Goal: Information Seeking & Learning: Check status

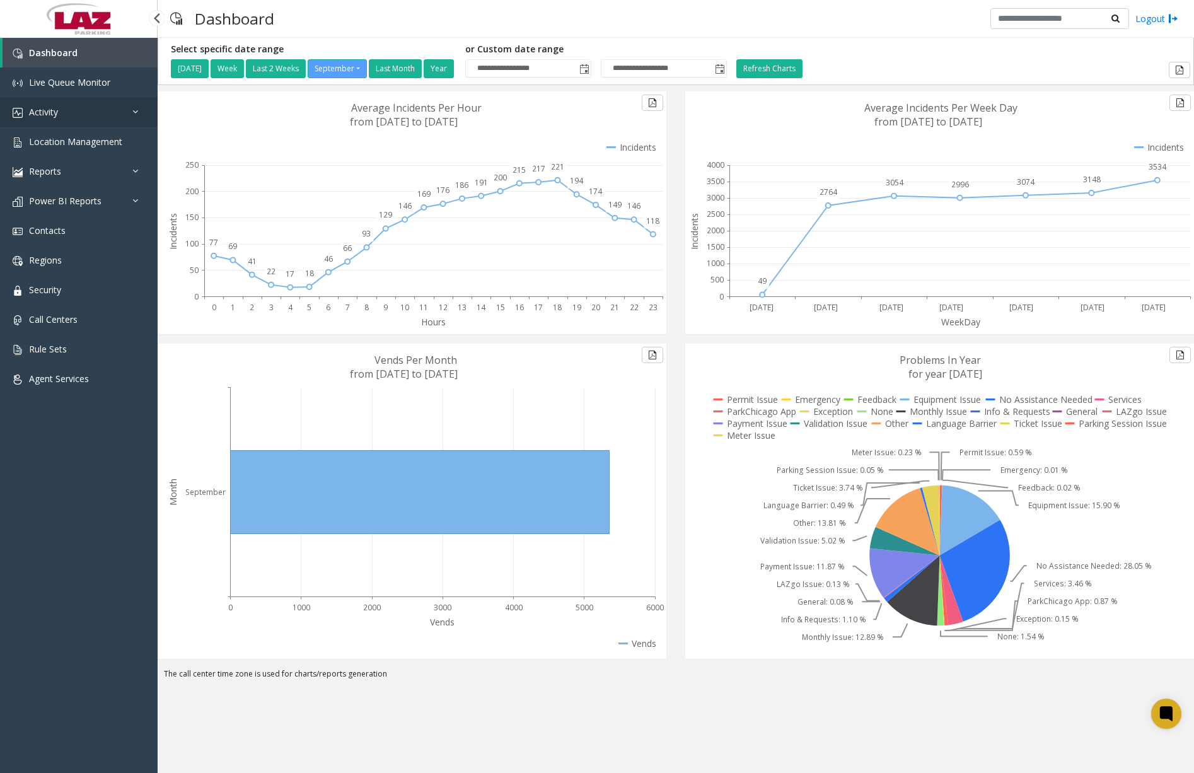
click at [79, 110] on link "Activity" at bounding box center [79, 112] width 158 height 30
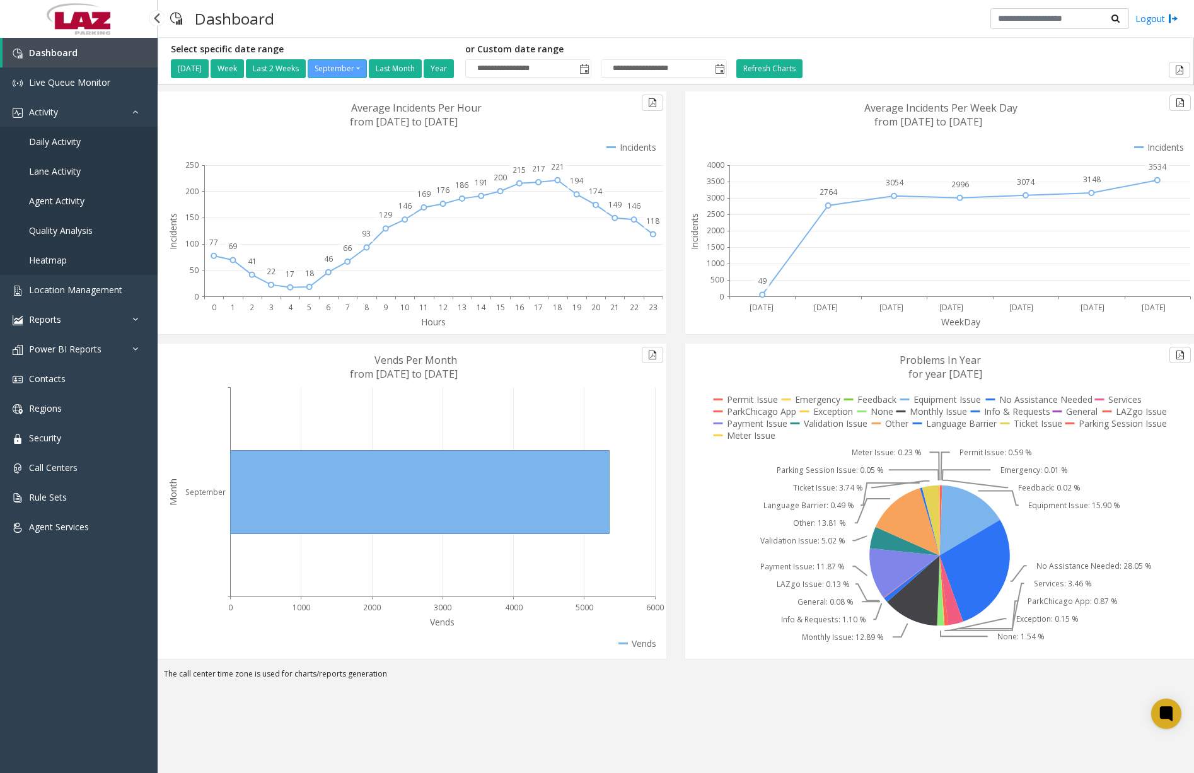
click at [79, 146] on span "Daily Activity" at bounding box center [55, 142] width 52 height 12
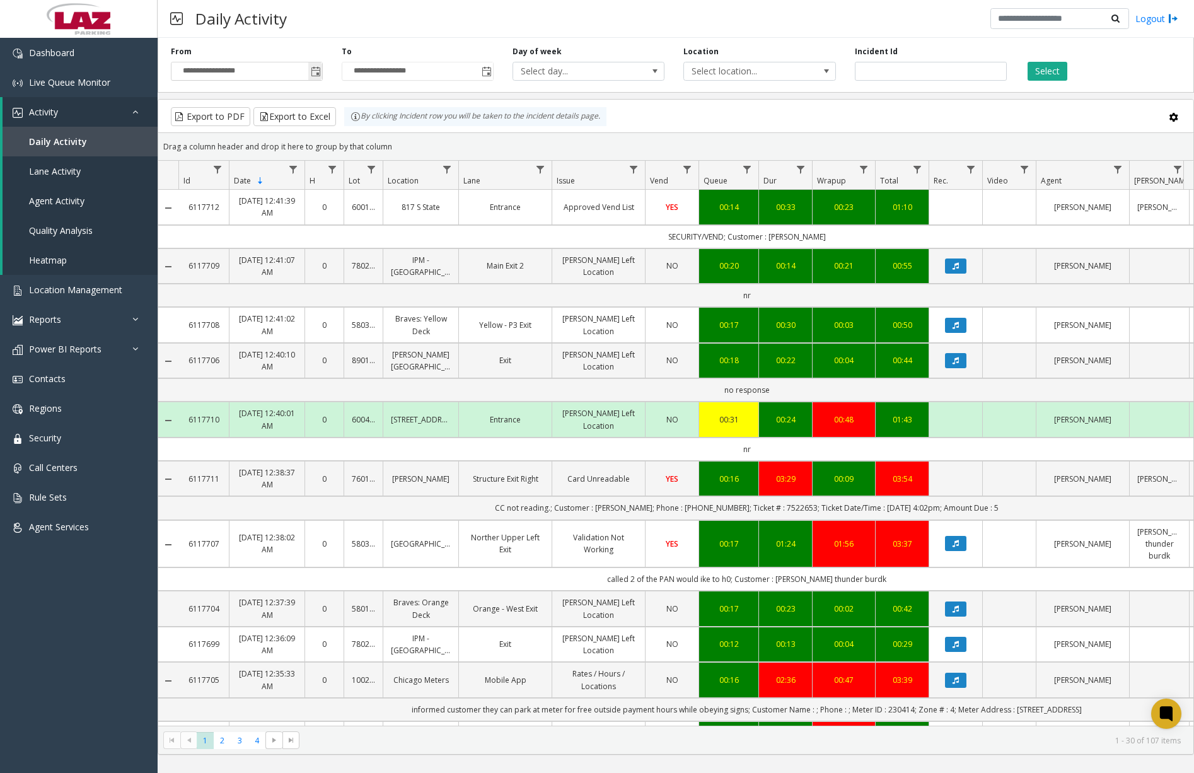
click at [318, 72] on span "Toggle popup" at bounding box center [316, 72] width 10 height 10
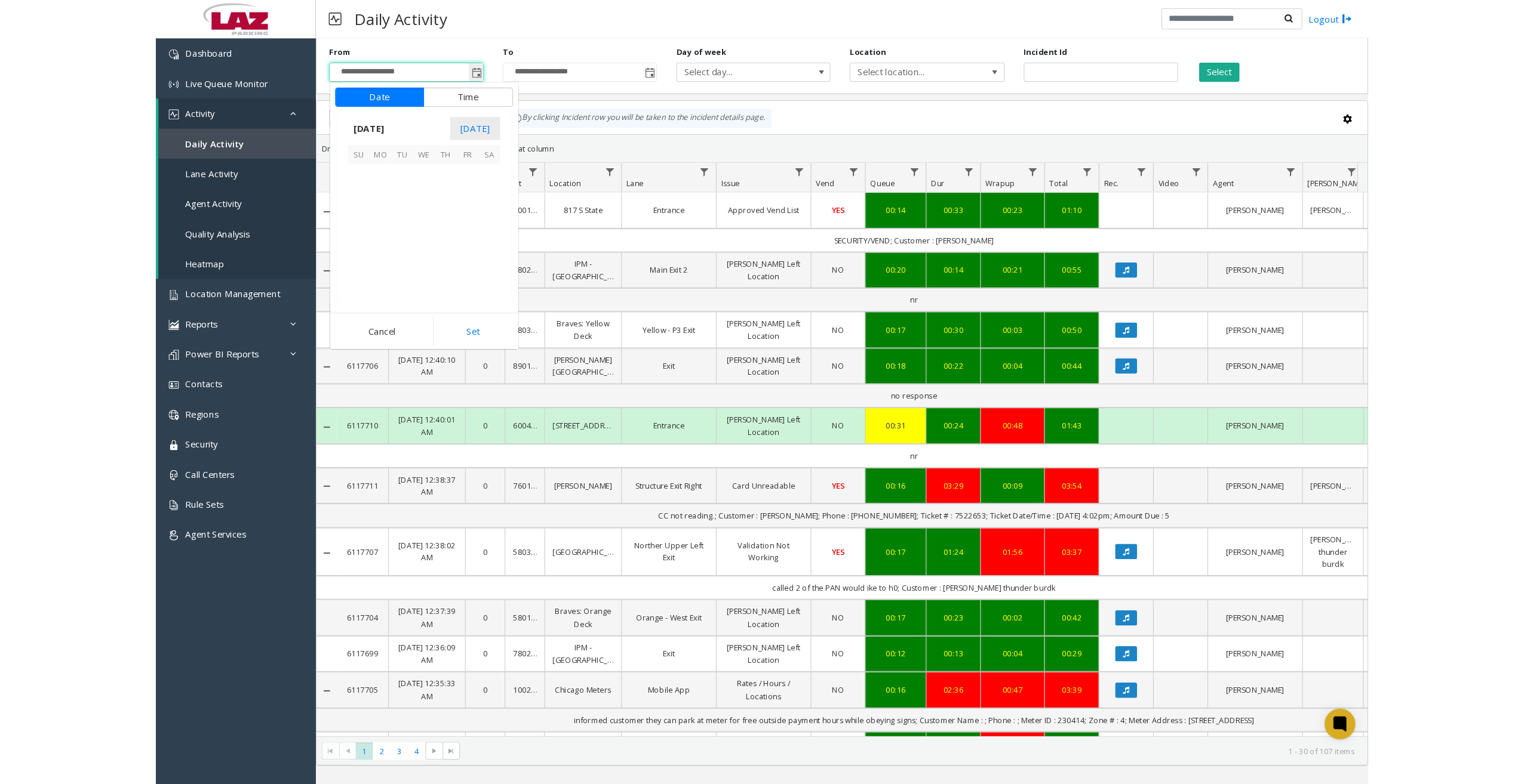
scroll to position [214212, 0]
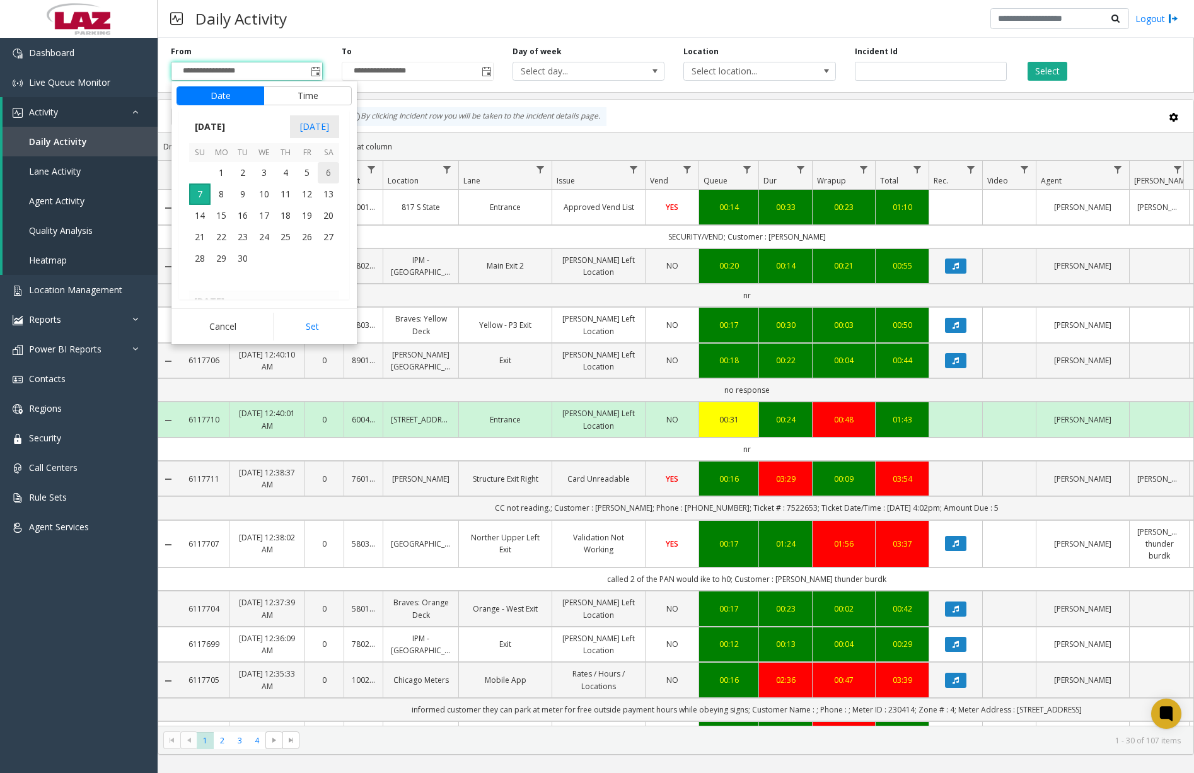
click at [327, 175] on span "6" at bounding box center [328, 172] width 21 height 21
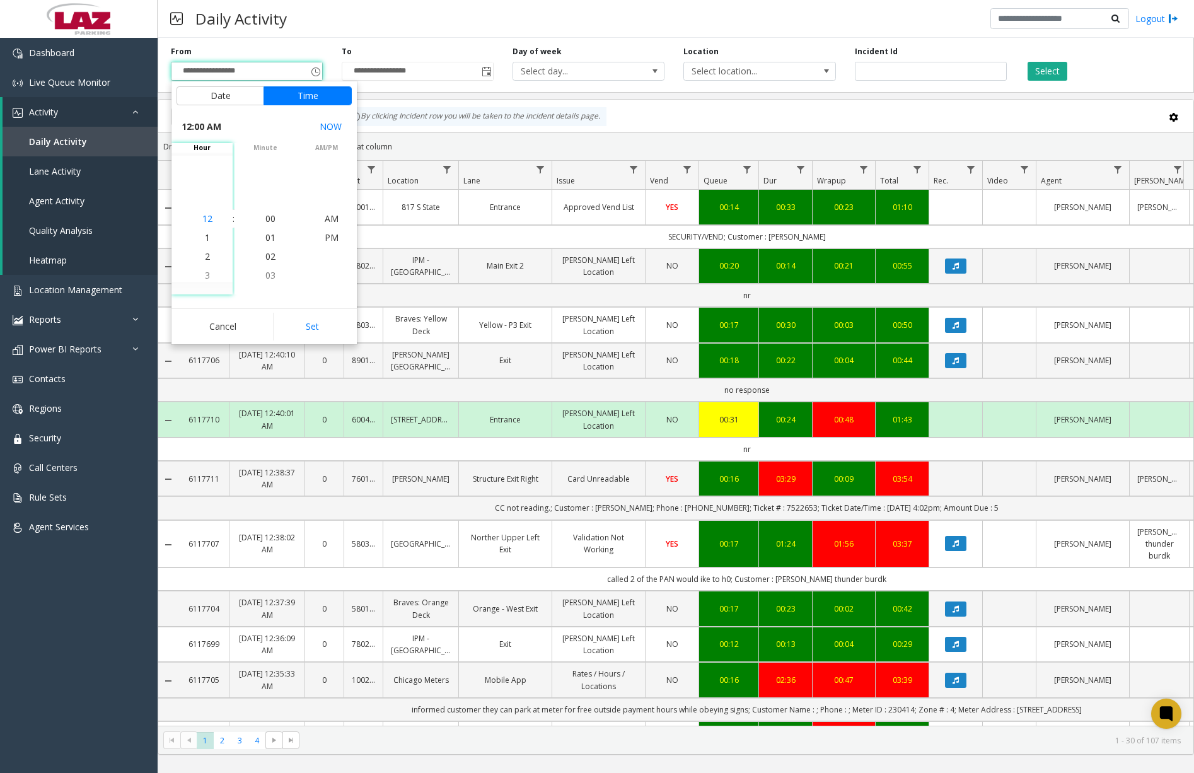
click at [202, 219] on span "12" at bounding box center [207, 218] width 10 height 12
click at [259, 219] on li "00" at bounding box center [270, 218] width 44 height 19
click at [320, 221] on li "AM" at bounding box center [332, 218] width 44 height 19
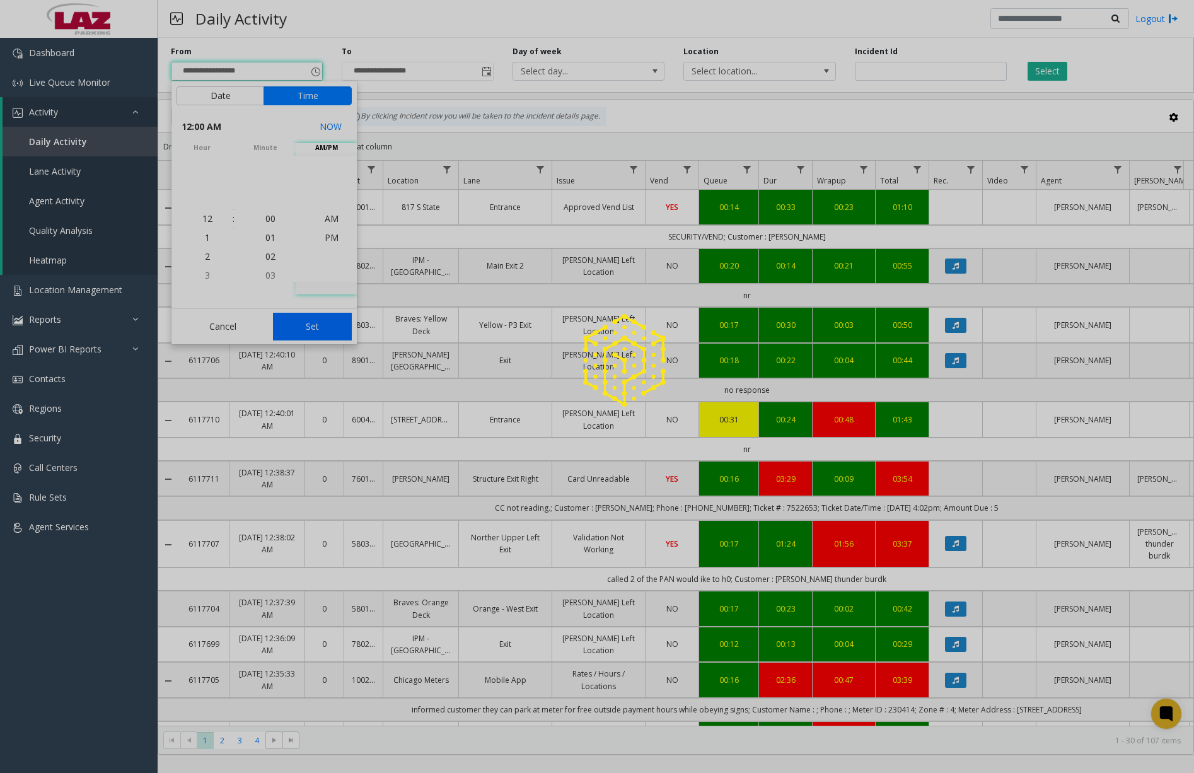
click at [319, 323] on app-root "**********" at bounding box center [597, 386] width 1194 height 773
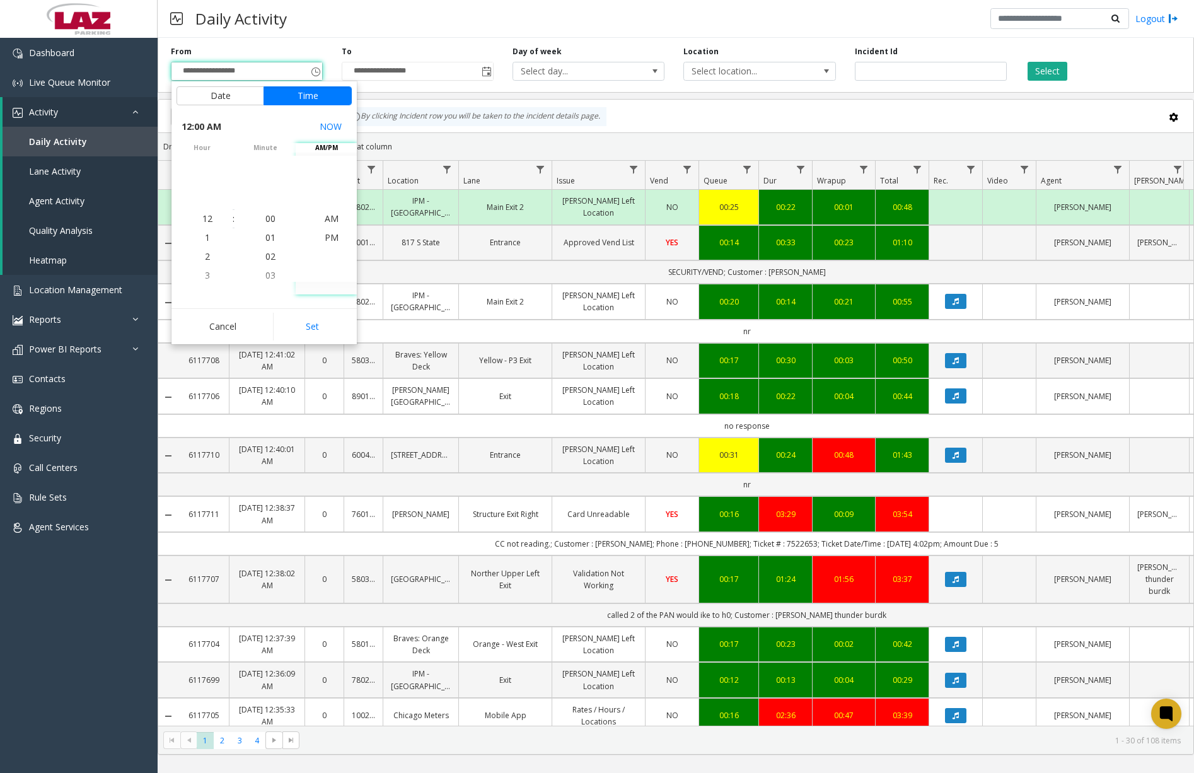
click at [1084, 124] on div "Export to PDF Export to Excel By clicking Incident row you will be taken to the…" at bounding box center [676, 116] width 1014 height 19
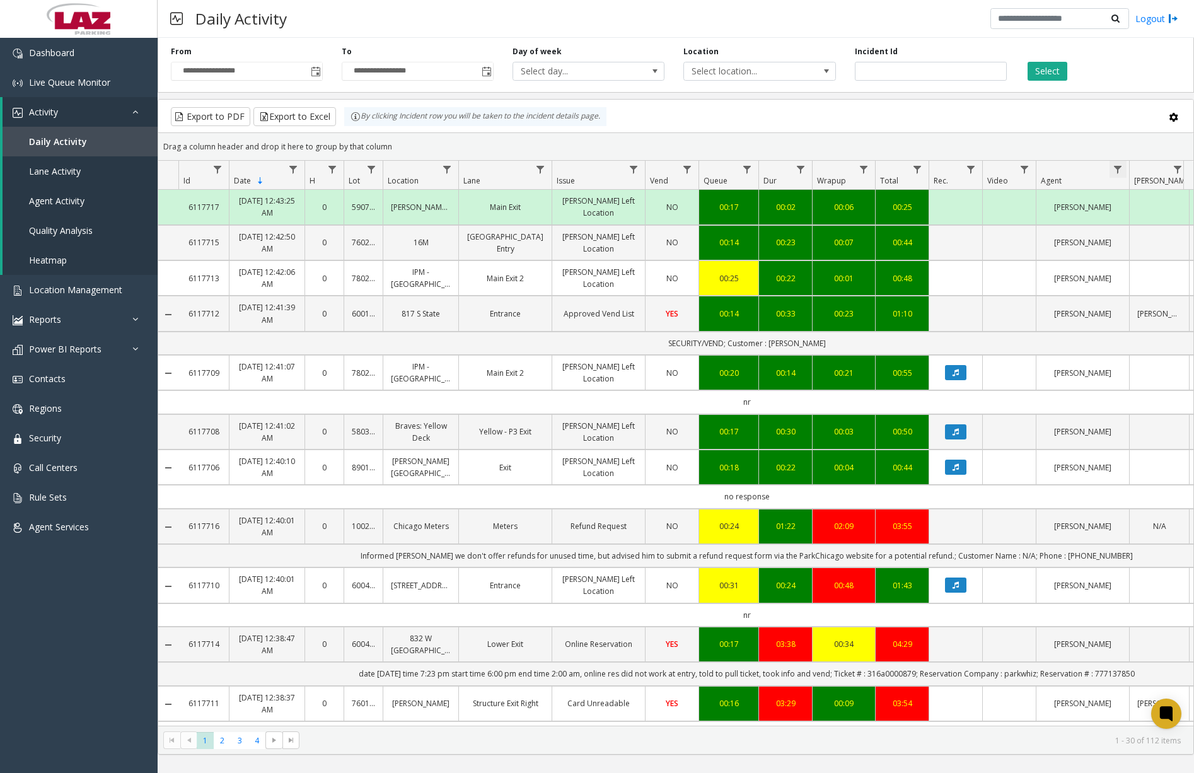
click at [1122, 166] on span "Data table" at bounding box center [1118, 170] width 10 height 10
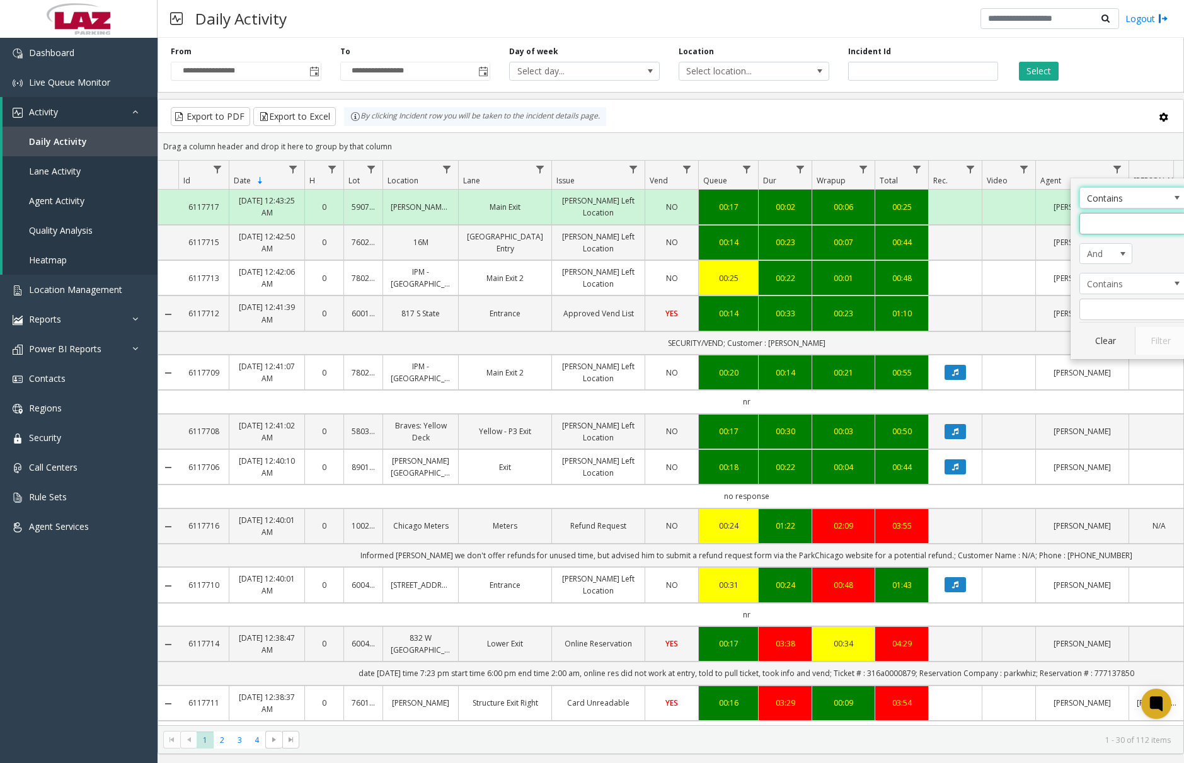
click at [1120, 223] on input "Agent Filter" at bounding box center [1133, 223] width 107 height 21
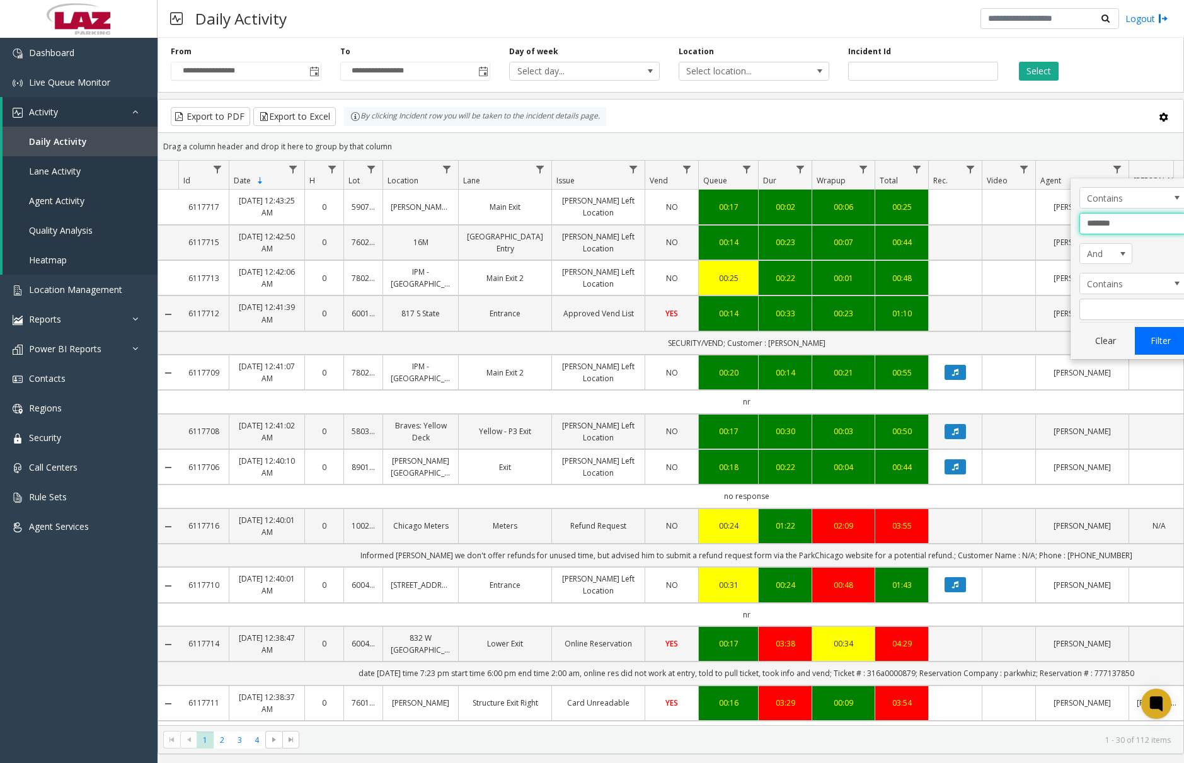
type input "*******"
click at [1160, 349] on button "Filter" at bounding box center [1161, 341] width 52 height 28
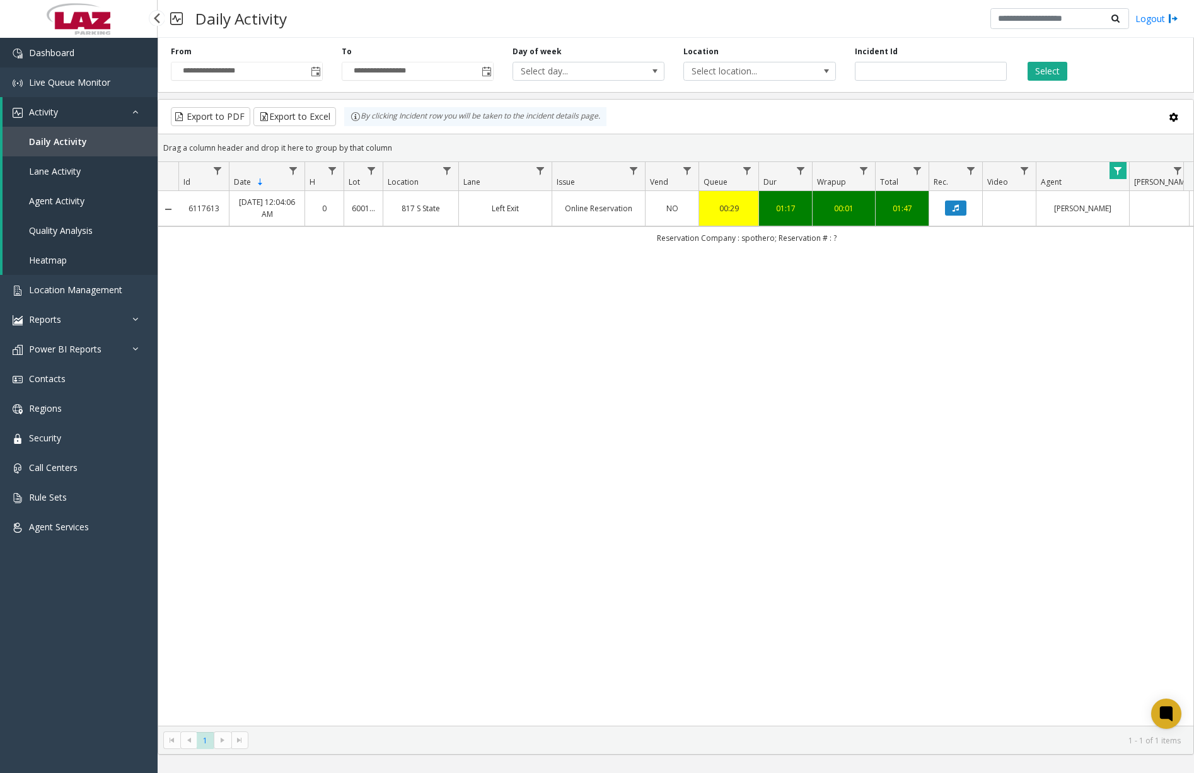
click at [93, 59] on link "Dashboard" at bounding box center [79, 53] width 158 height 30
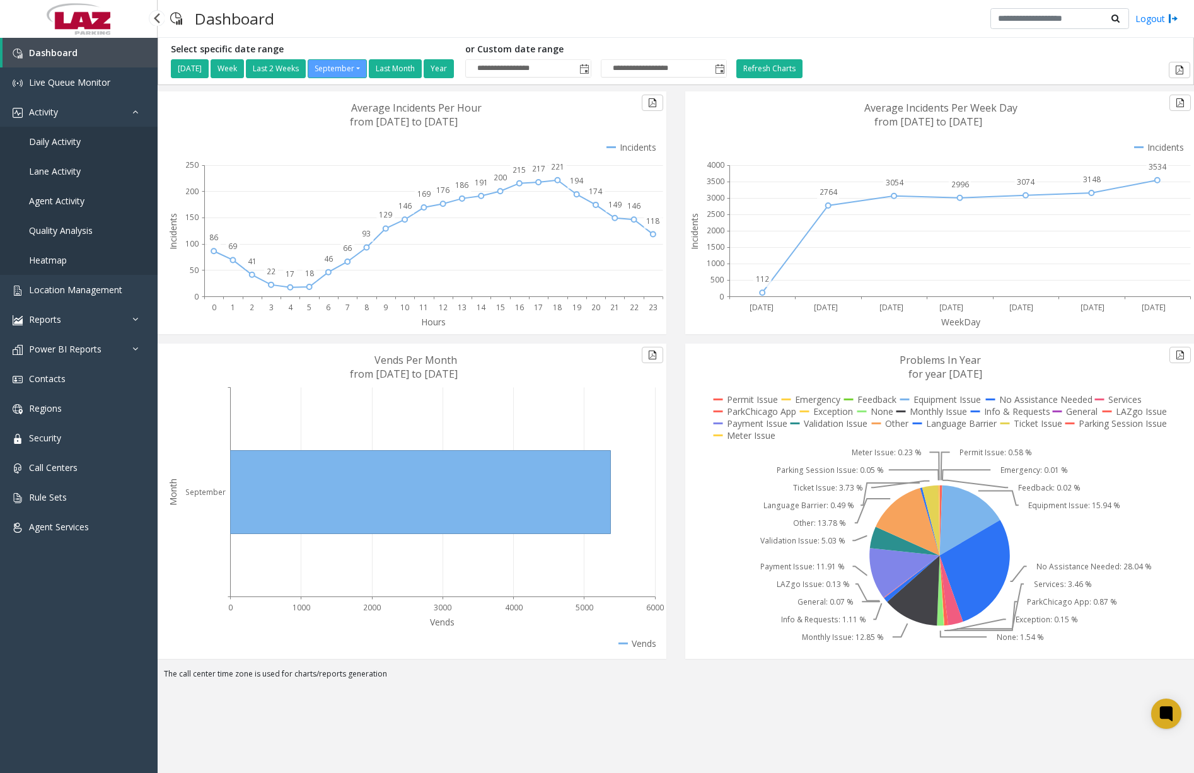
click at [76, 141] on span "Daily Activity" at bounding box center [55, 142] width 52 height 12
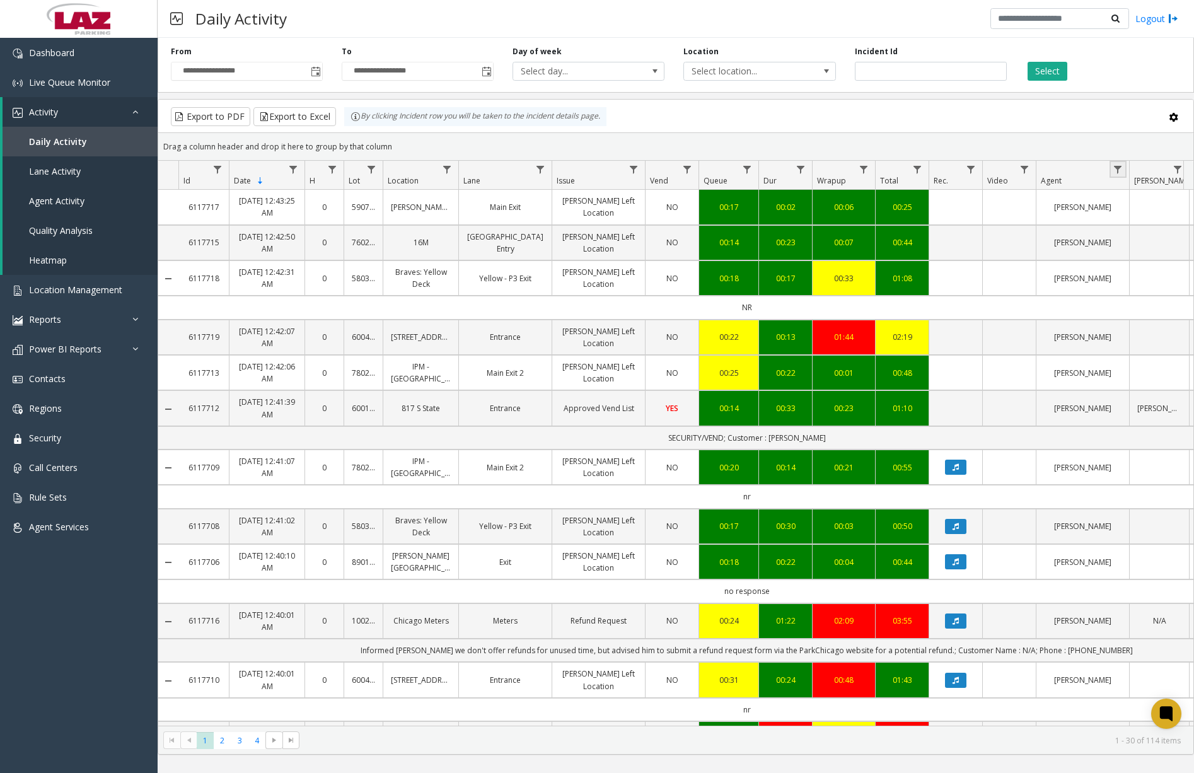
click at [1121, 163] on link "Data table" at bounding box center [1117, 169] width 17 height 17
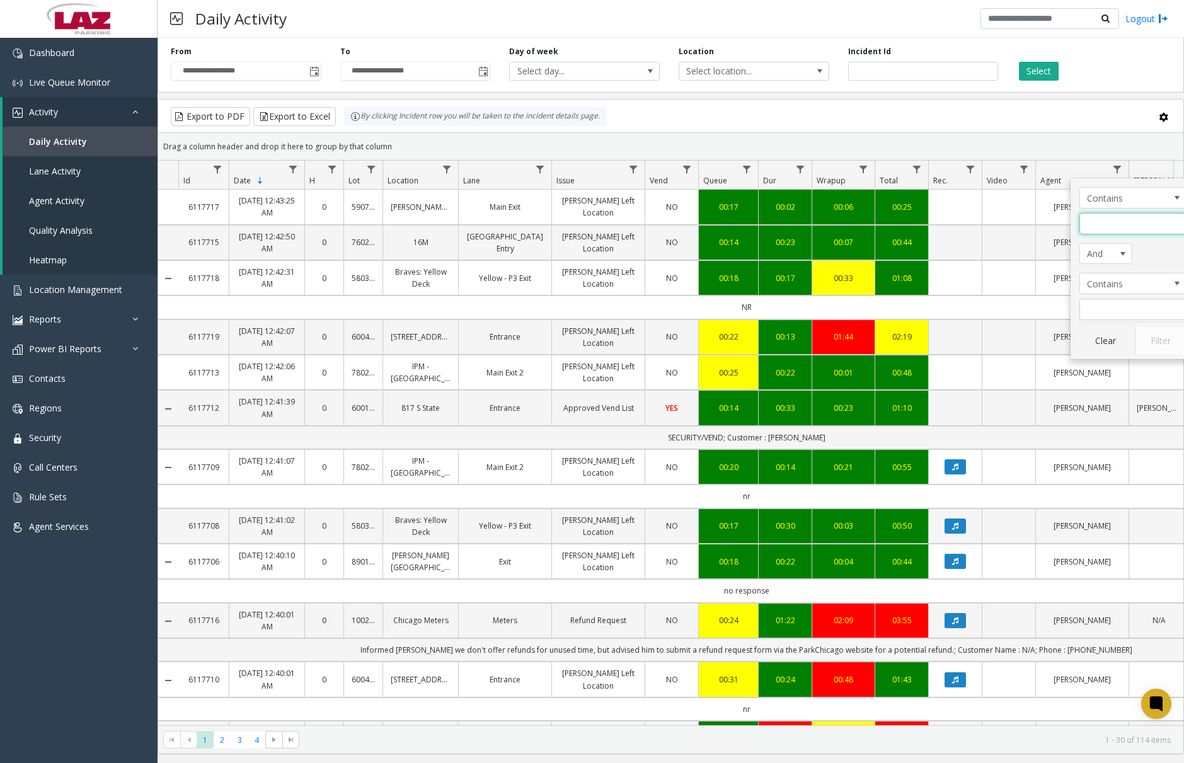
click at [1131, 229] on input "Agent Filter" at bounding box center [1133, 223] width 107 height 21
type input "*******"
click at [1152, 342] on button "Filter" at bounding box center [1161, 341] width 52 height 28
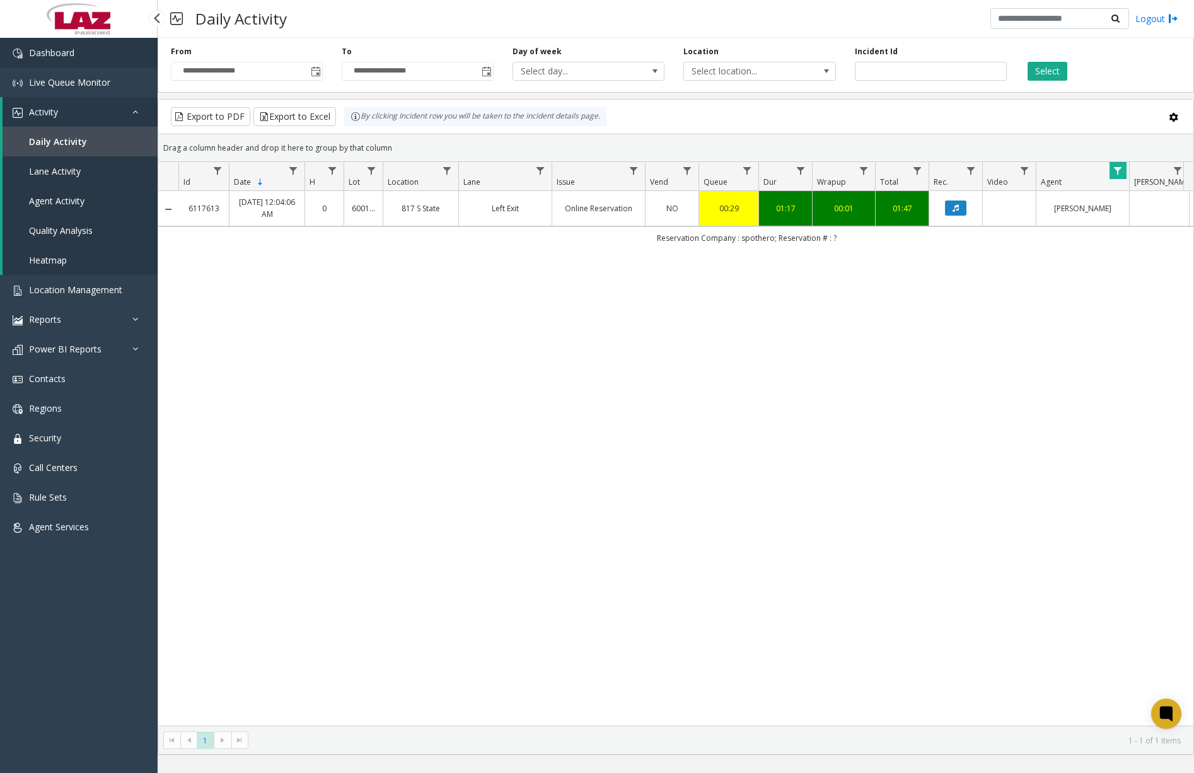
click at [91, 52] on link "Dashboard" at bounding box center [79, 53] width 158 height 30
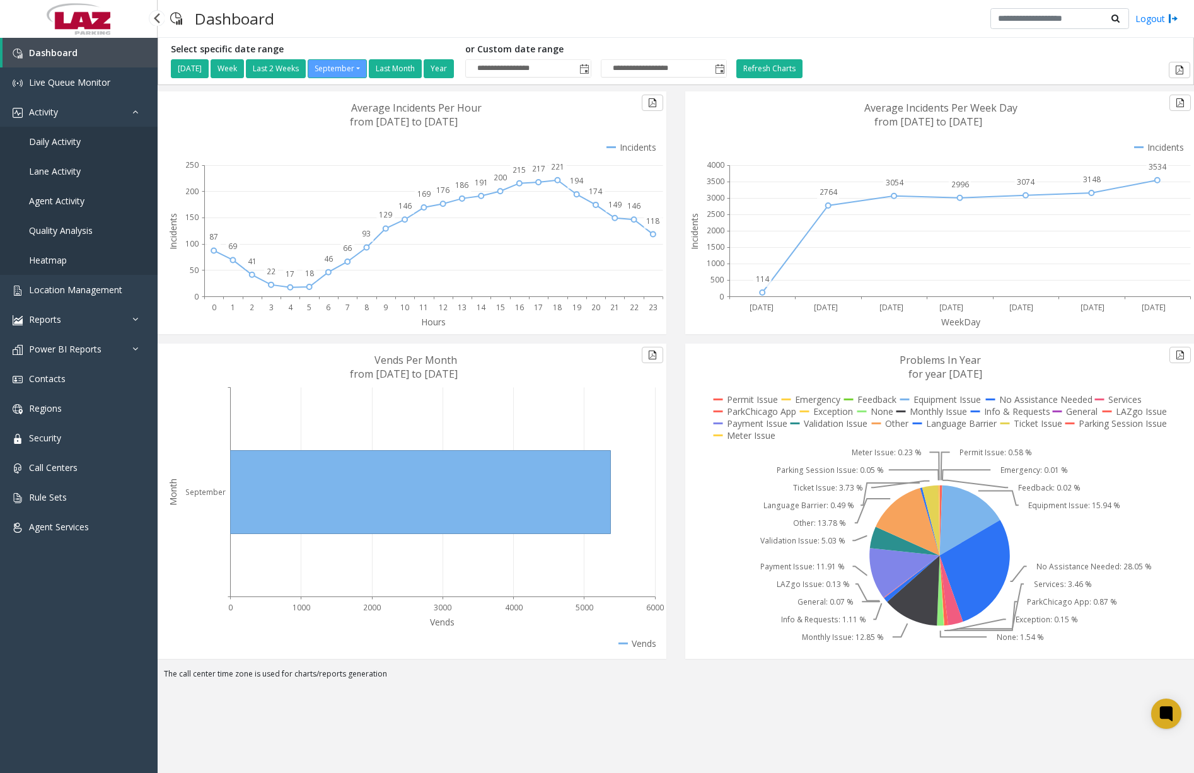
click at [62, 136] on span "Daily Activity" at bounding box center [55, 142] width 52 height 12
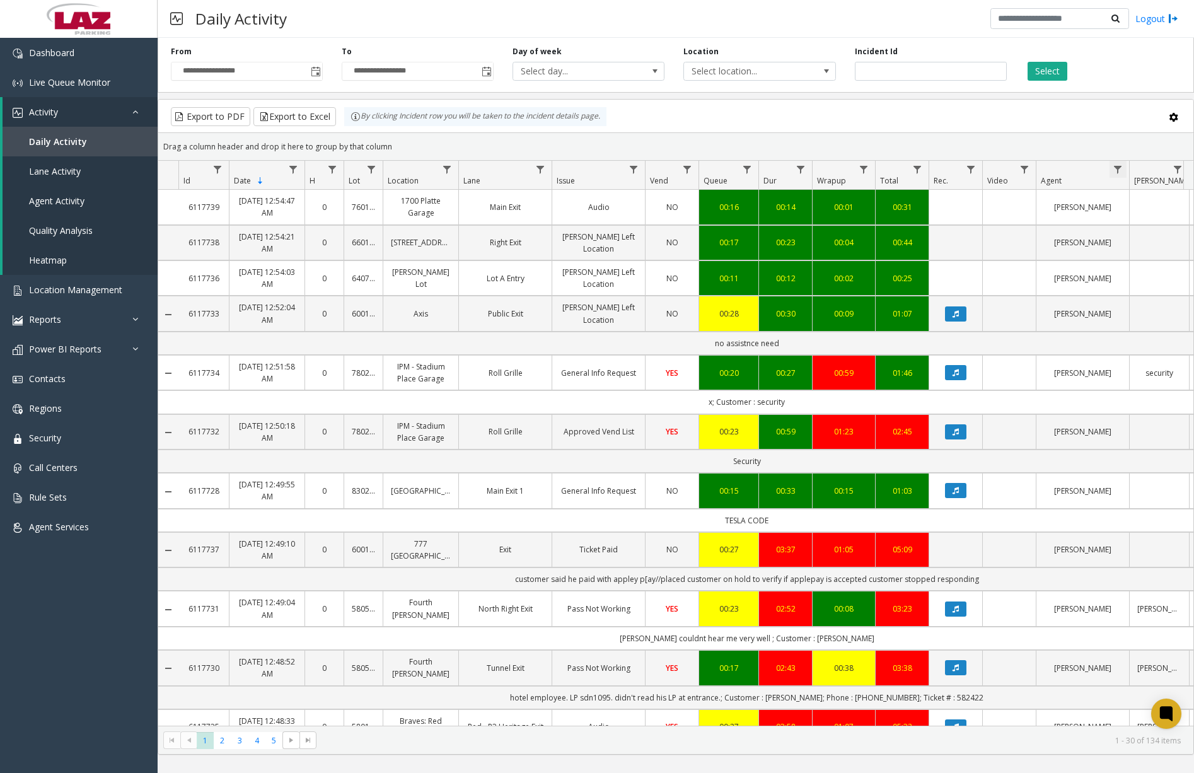
click at [1119, 165] on span "Data table" at bounding box center [1118, 170] width 10 height 10
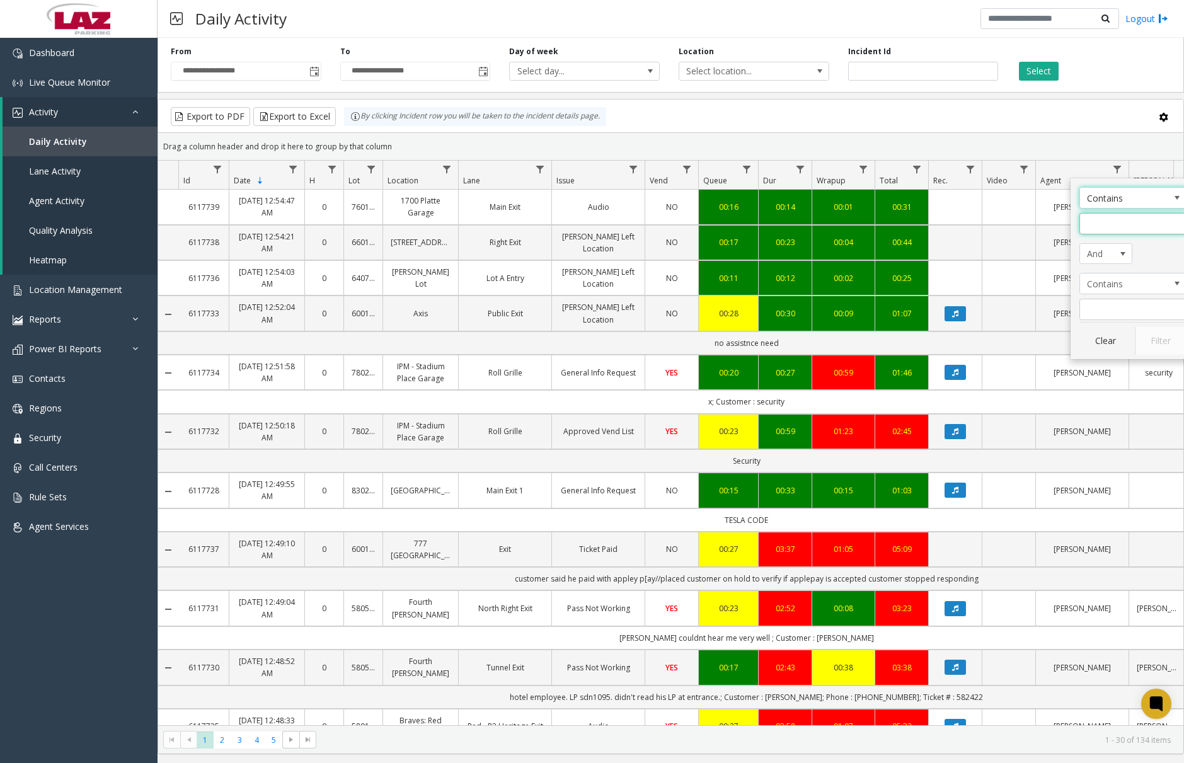
click at [1110, 227] on input "Agent Filter" at bounding box center [1133, 223] width 107 height 21
type input "*******"
click at [1158, 345] on button "Filter" at bounding box center [1161, 341] width 52 height 28
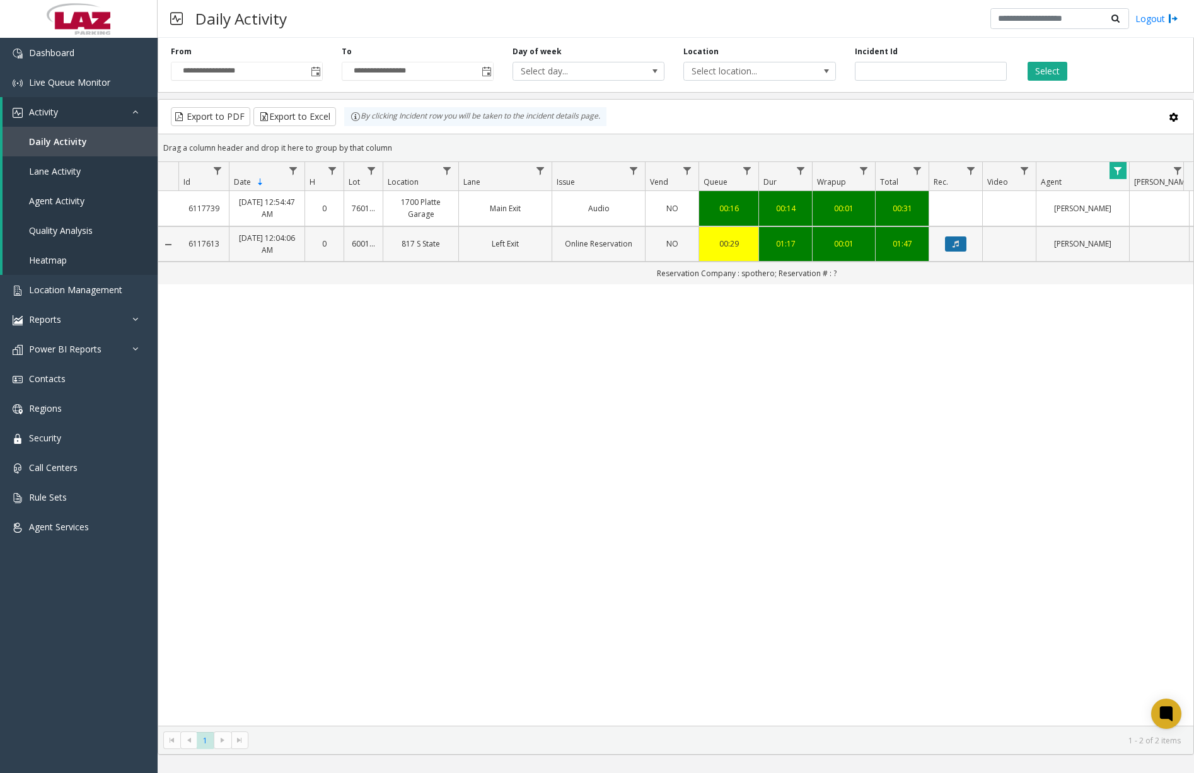
click at [952, 245] on icon "Data table" at bounding box center [955, 244] width 6 height 8
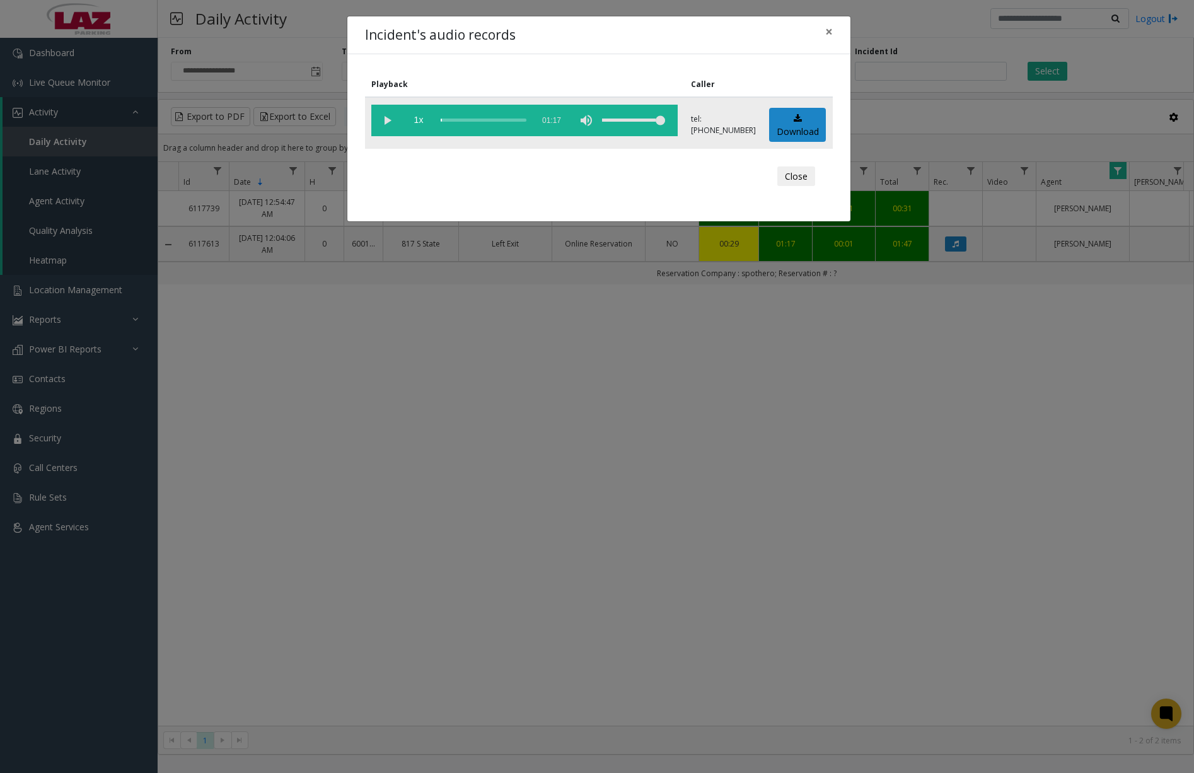
click at [390, 117] on vg-play-pause at bounding box center [387, 121] width 32 height 32
click at [448, 119] on div "scrub bar" at bounding box center [484, 121] width 86 height 32
click at [831, 29] on span "×" at bounding box center [829, 32] width 8 height 18
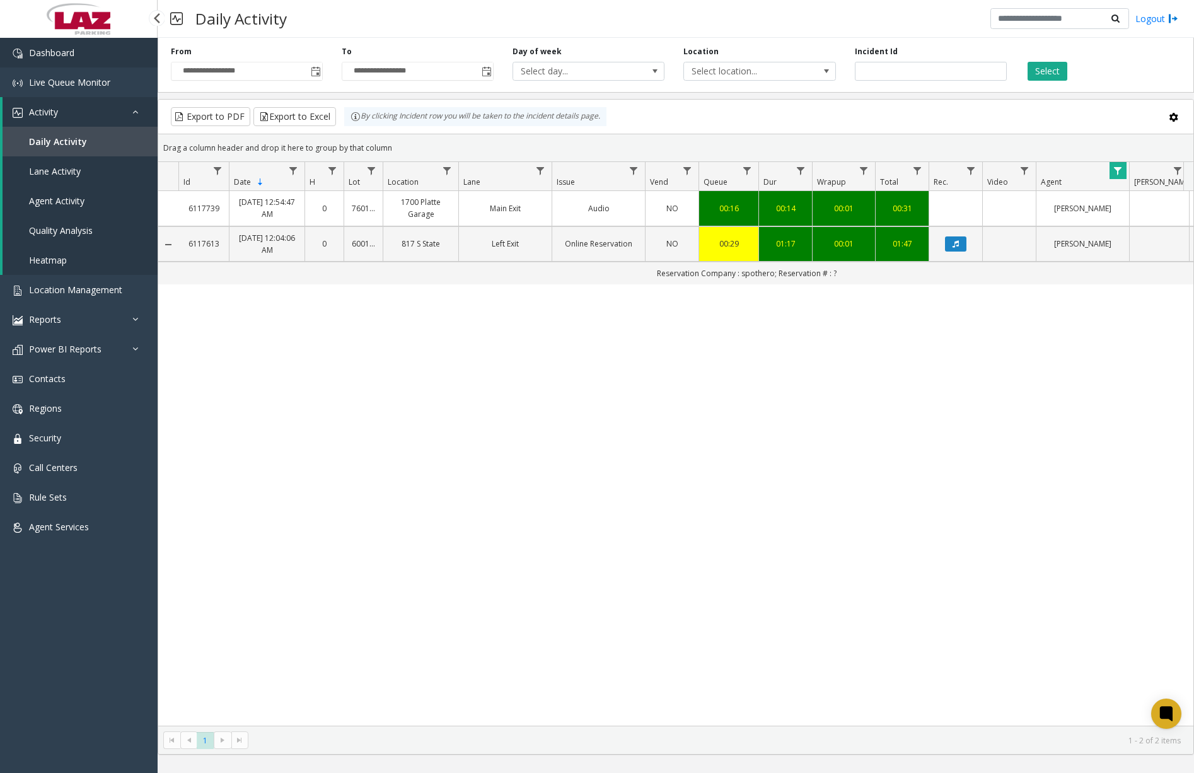
click at [81, 56] on link "Dashboard" at bounding box center [79, 53] width 158 height 30
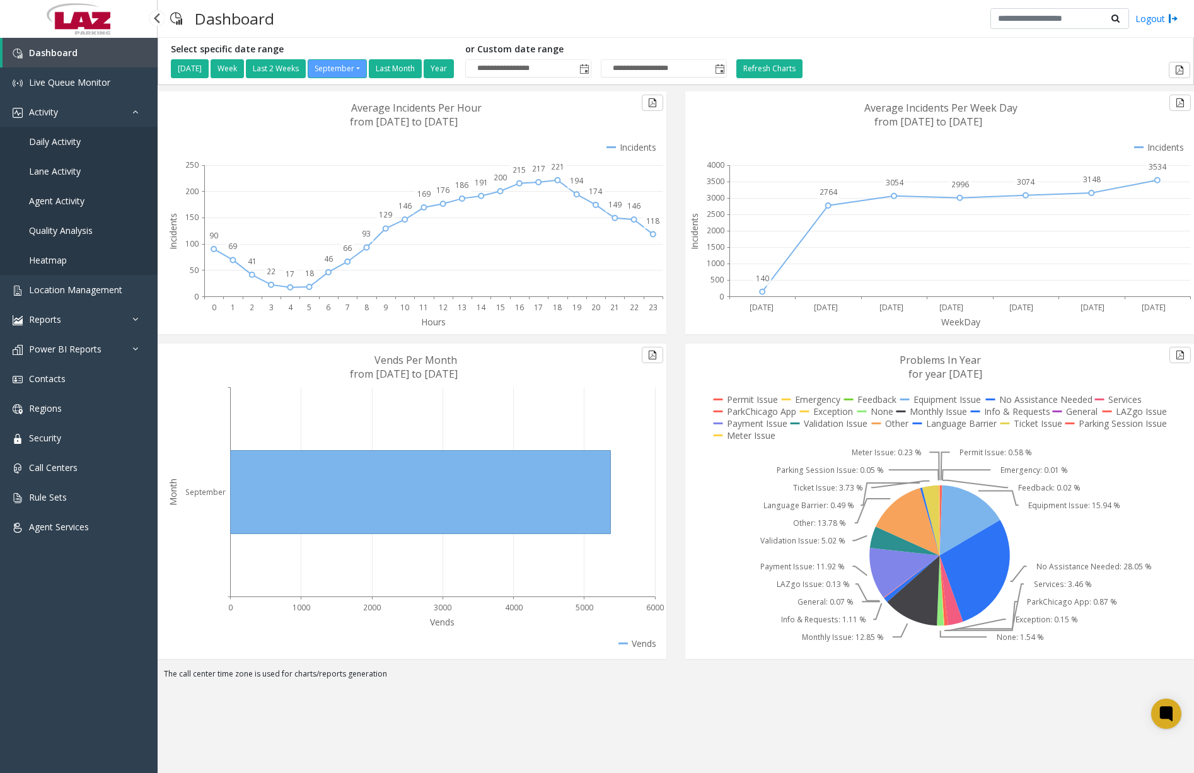
click at [69, 142] on span "Daily Activity" at bounding box center [55, 142] width 52 height 12
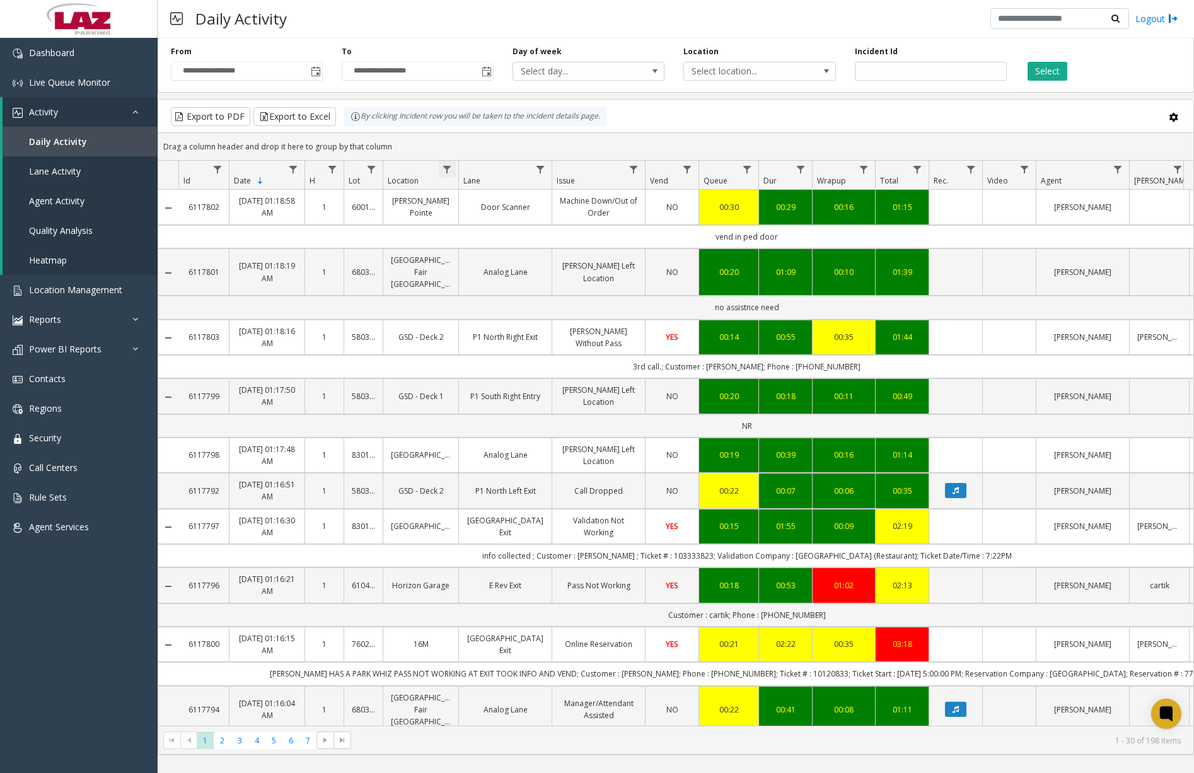
click at [451, 167] on span "Data table" at bounding box center [447, 170] width 10 height 10
click at [507, 221] on input "Location Filter" at bounding box center [501, 223] width 107 height 21
type input "**********"
click at [531, 338] on button "Filter" at bounding box center [530, 341] width 52 height 28
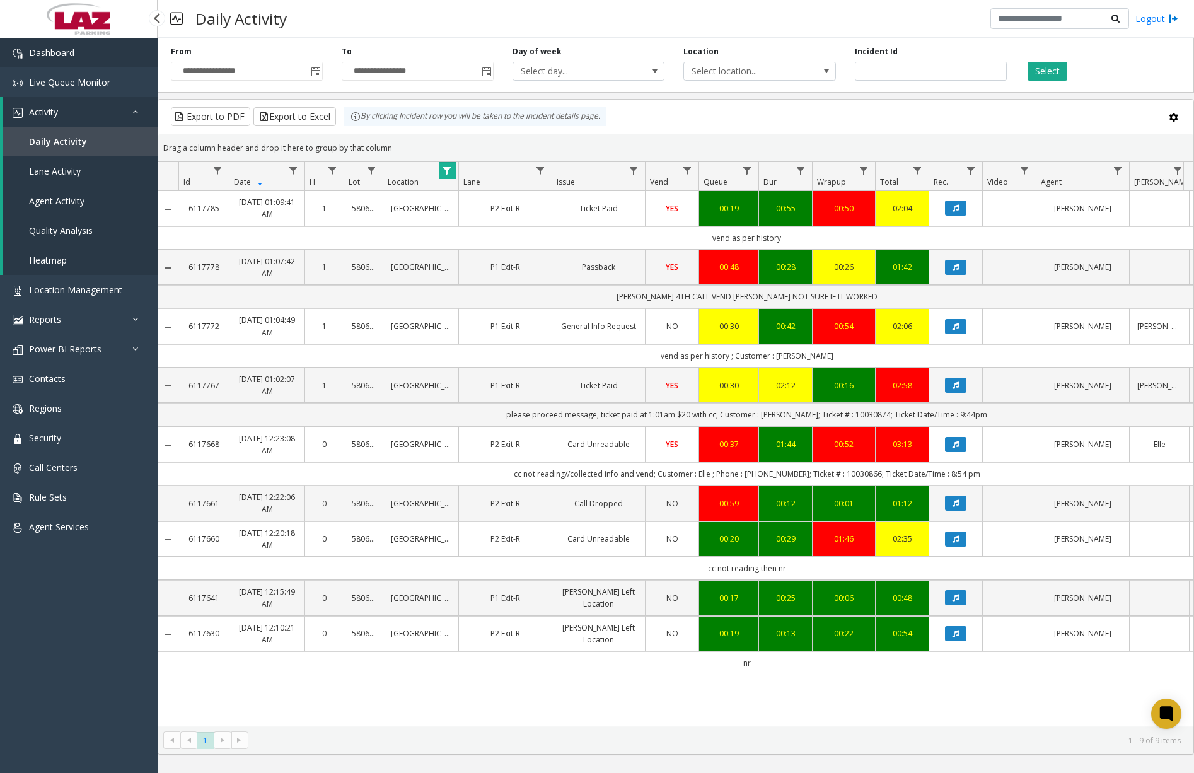
click at [87, 50] on link "Dashboard" at bounding box center [79, 53] width 158 height 30
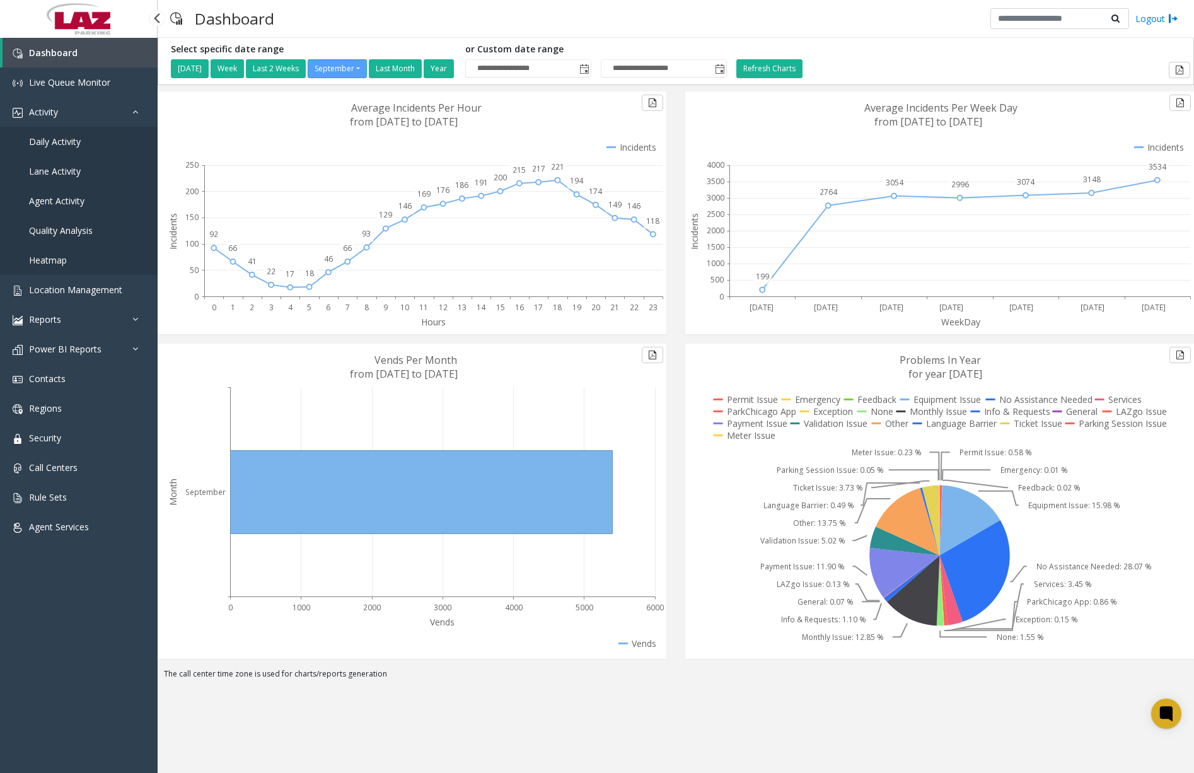
click at [76, 142] on span "Daily Activity" at bounding box center [55, 142] width 52 height 12
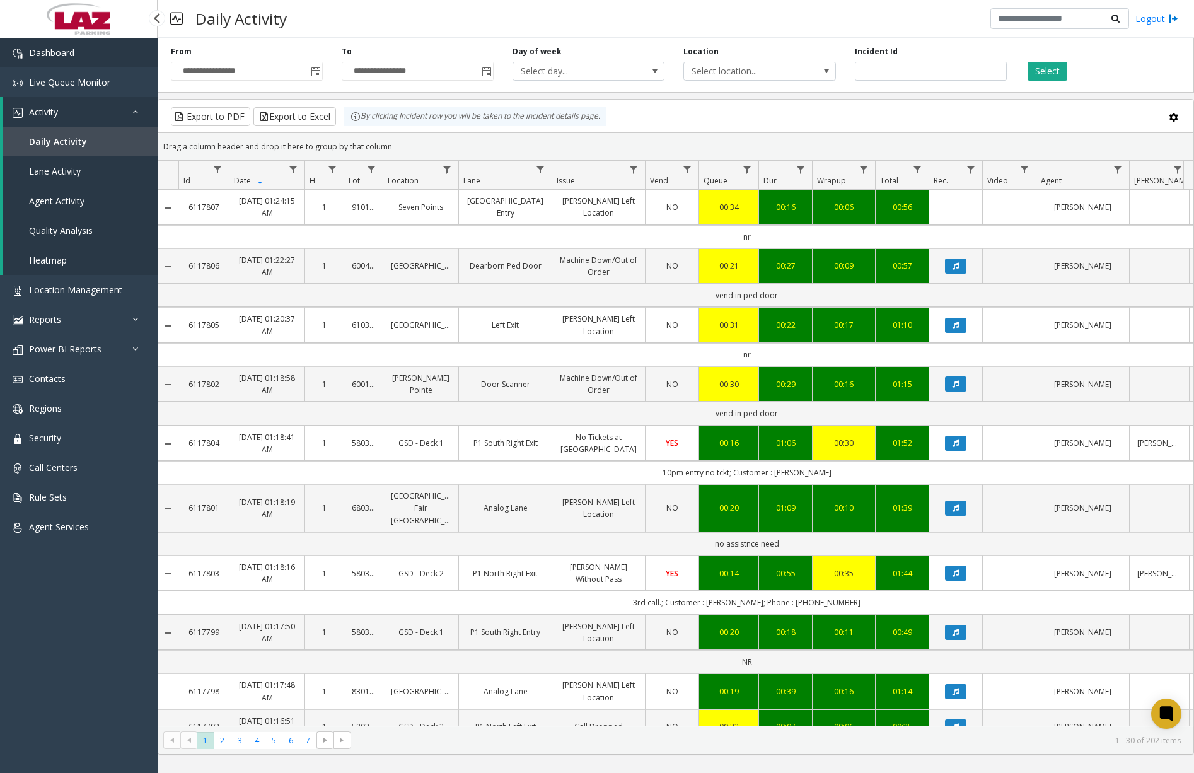
click at [88, 52] on link "Dashboard" at bounding box center [79, 53] width 158 height 30
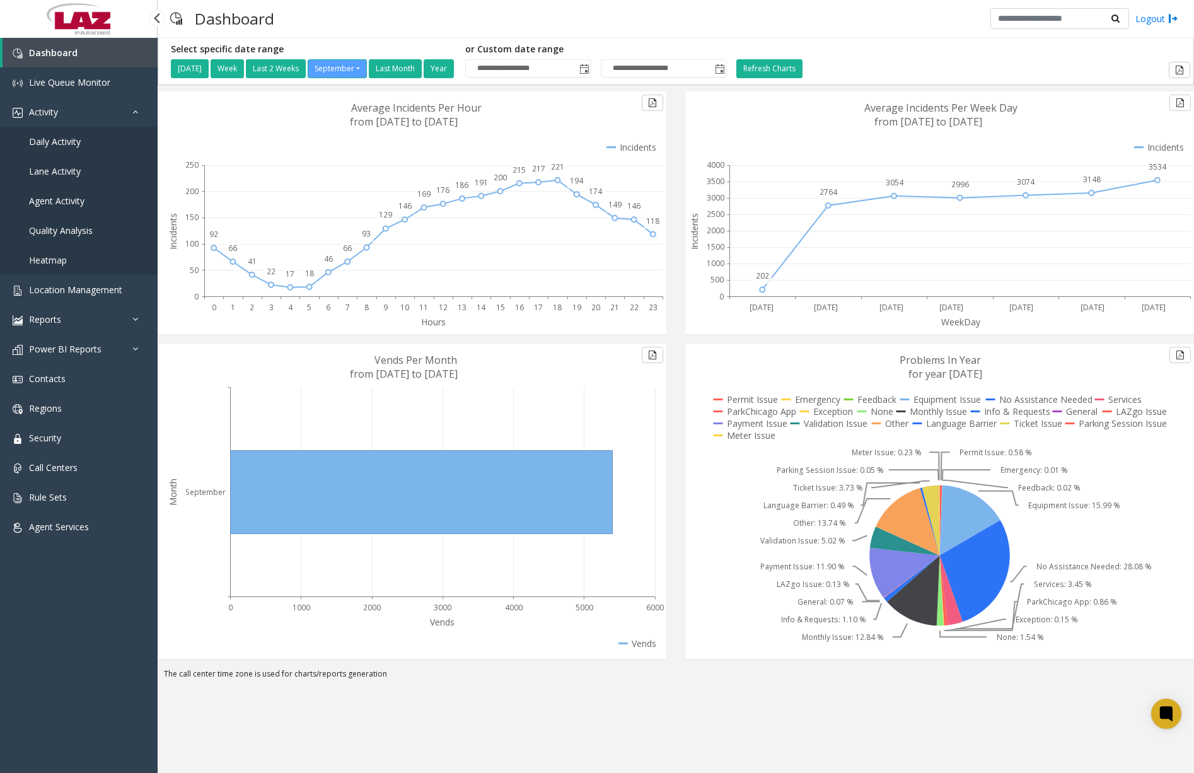
click at [64, 140] on span "Daily Activity" at bounding box center [55, 142] width 52 height 12
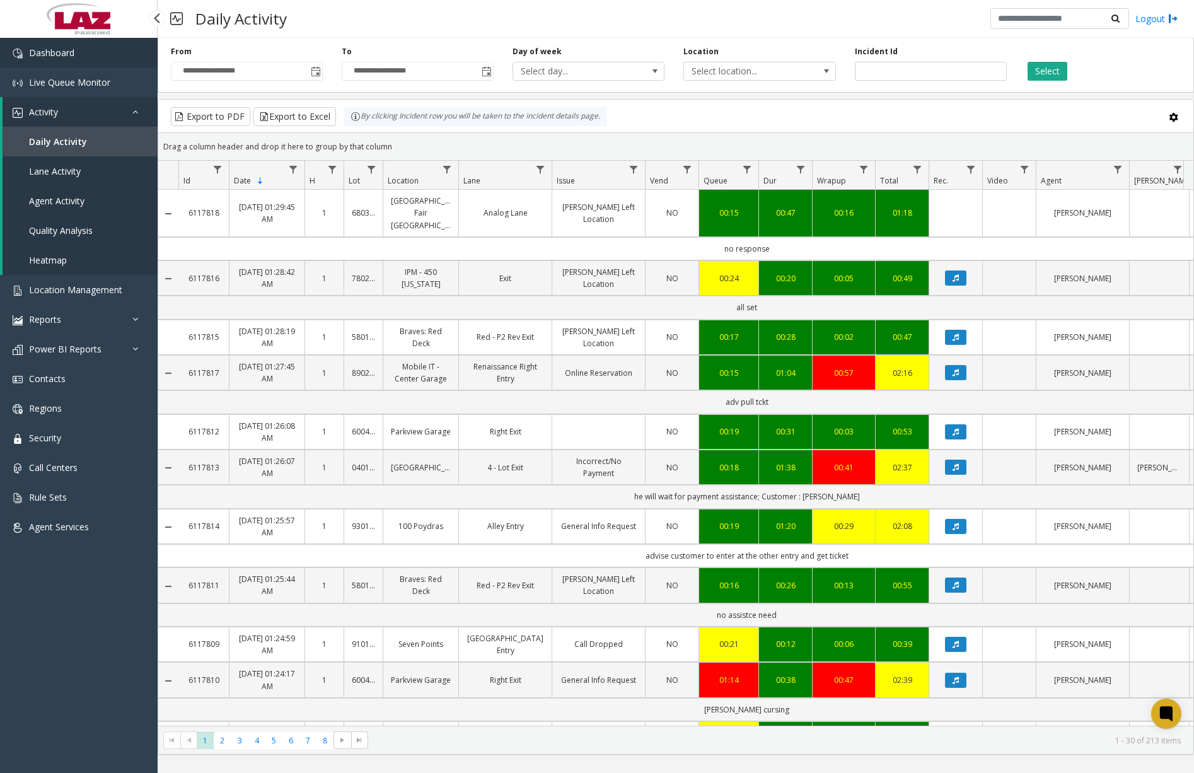
click at [73, 55] on span "Dashboard" at bounding box center [51, 53] width 45 height 12
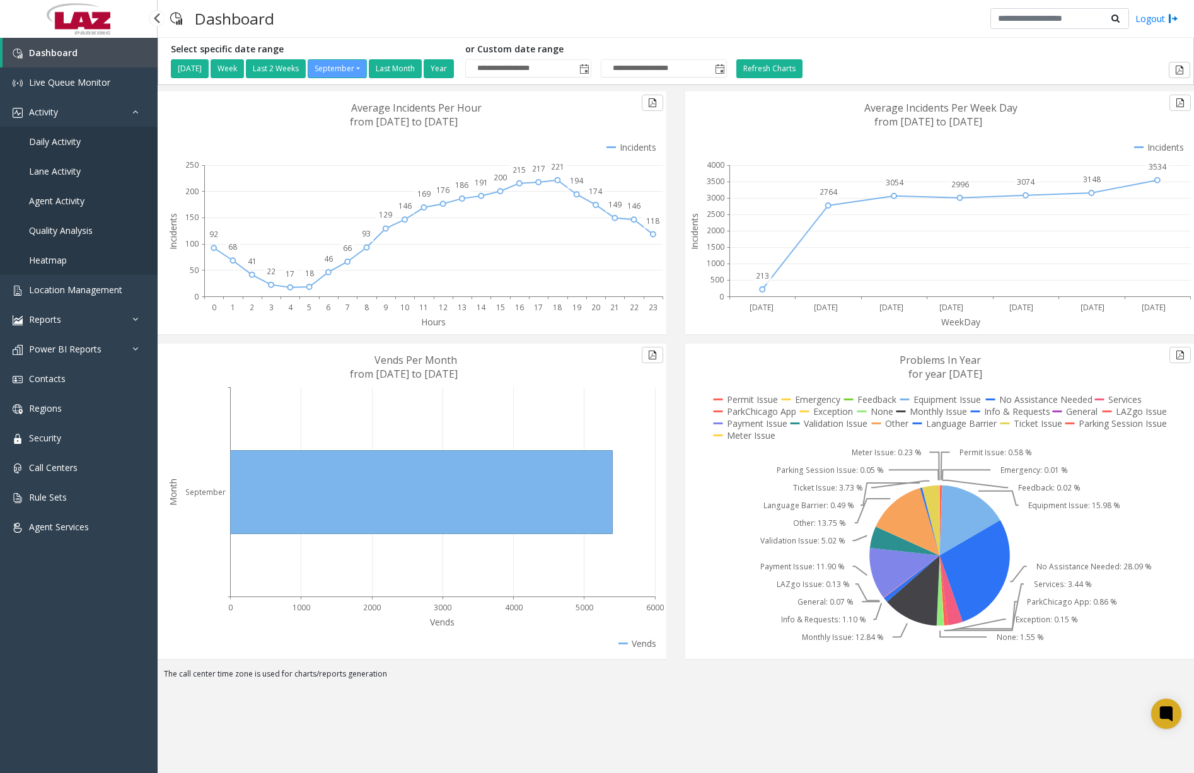
click at [78, 144] on span "Daily Activity" at bounding box center [55, 142] width 52 height 12
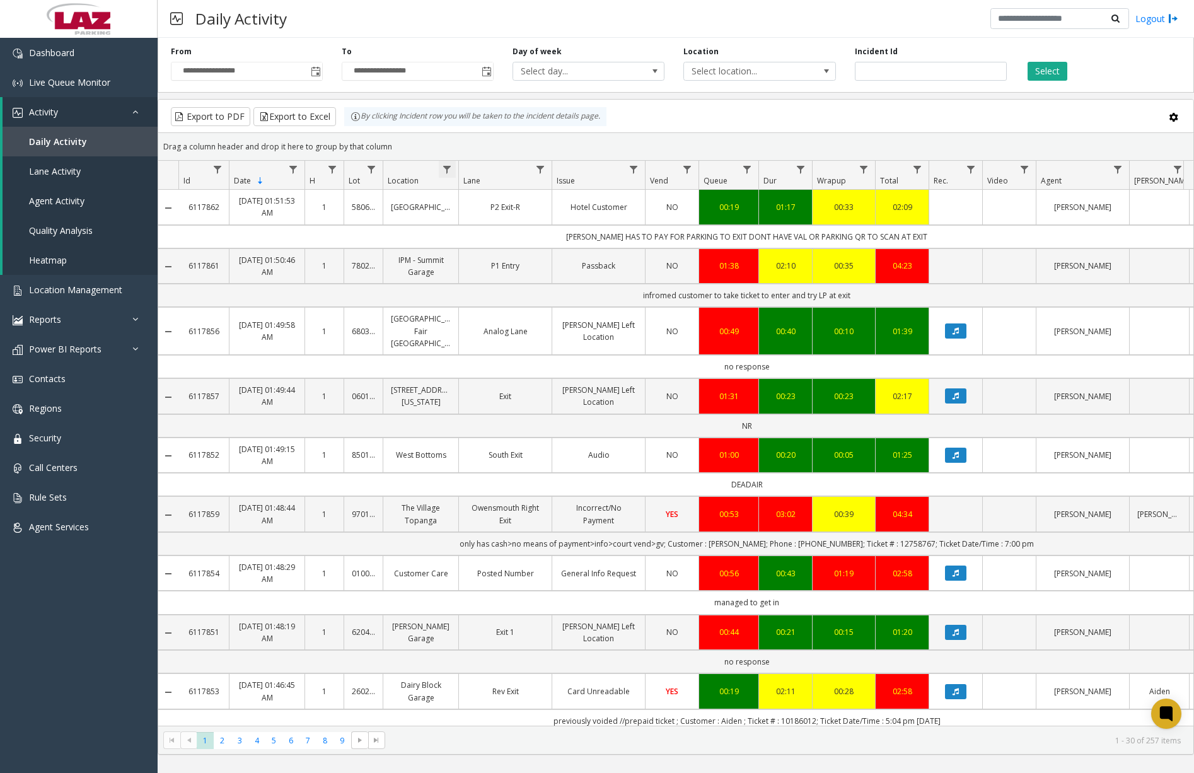
click at [446, 168] on span "Data table" at bounding box center [447, 170] width 10 height 10
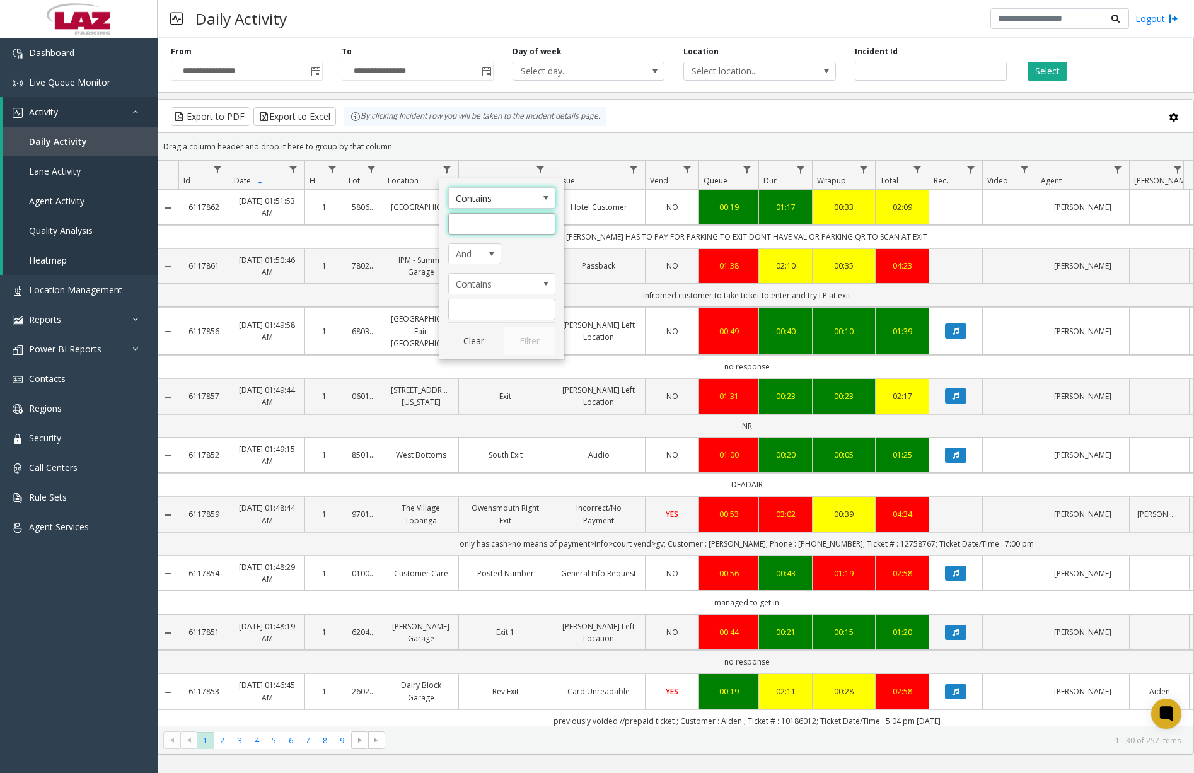
click at [503, 219] on input "Location Filter" at bounding box center [501, 223] width 107 height 21
type input "******"
click at [514, 342] on button "Filter" at bounding box center [530, 341] width 52 height 28
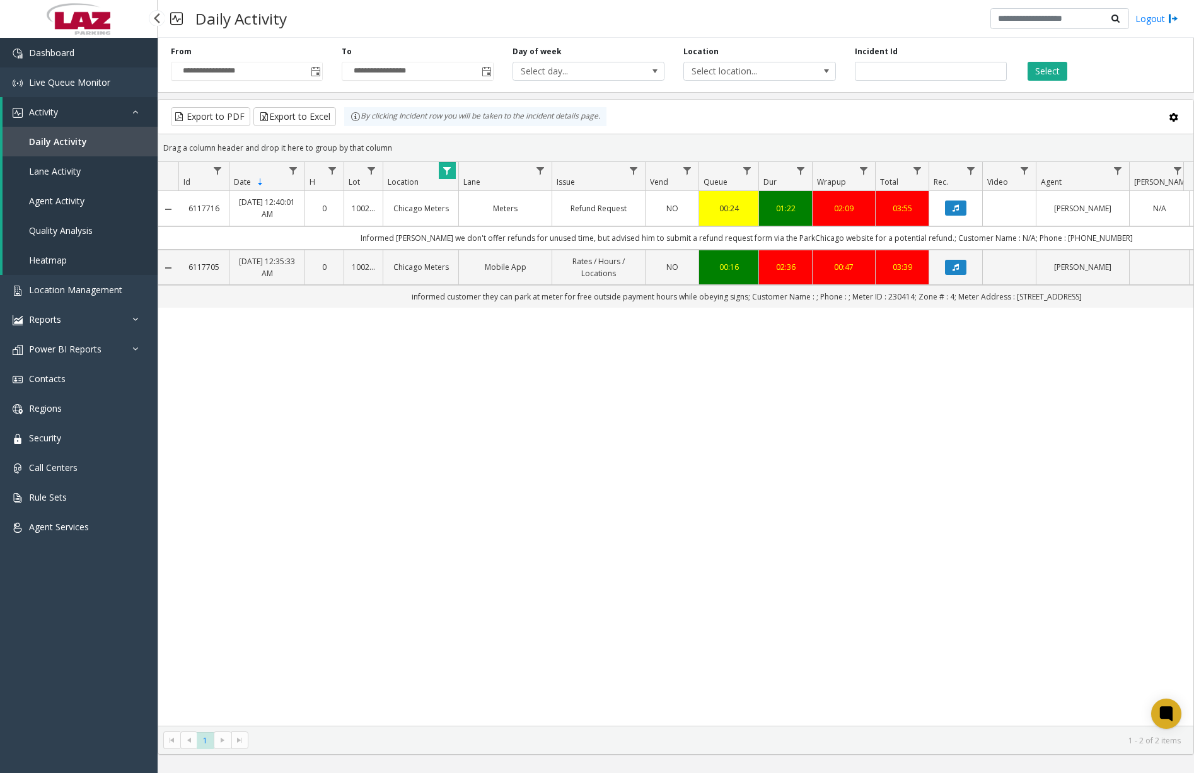
click at [122, 57] on link "Dashboard" at bounding box center [79, 53] width 158 height 30
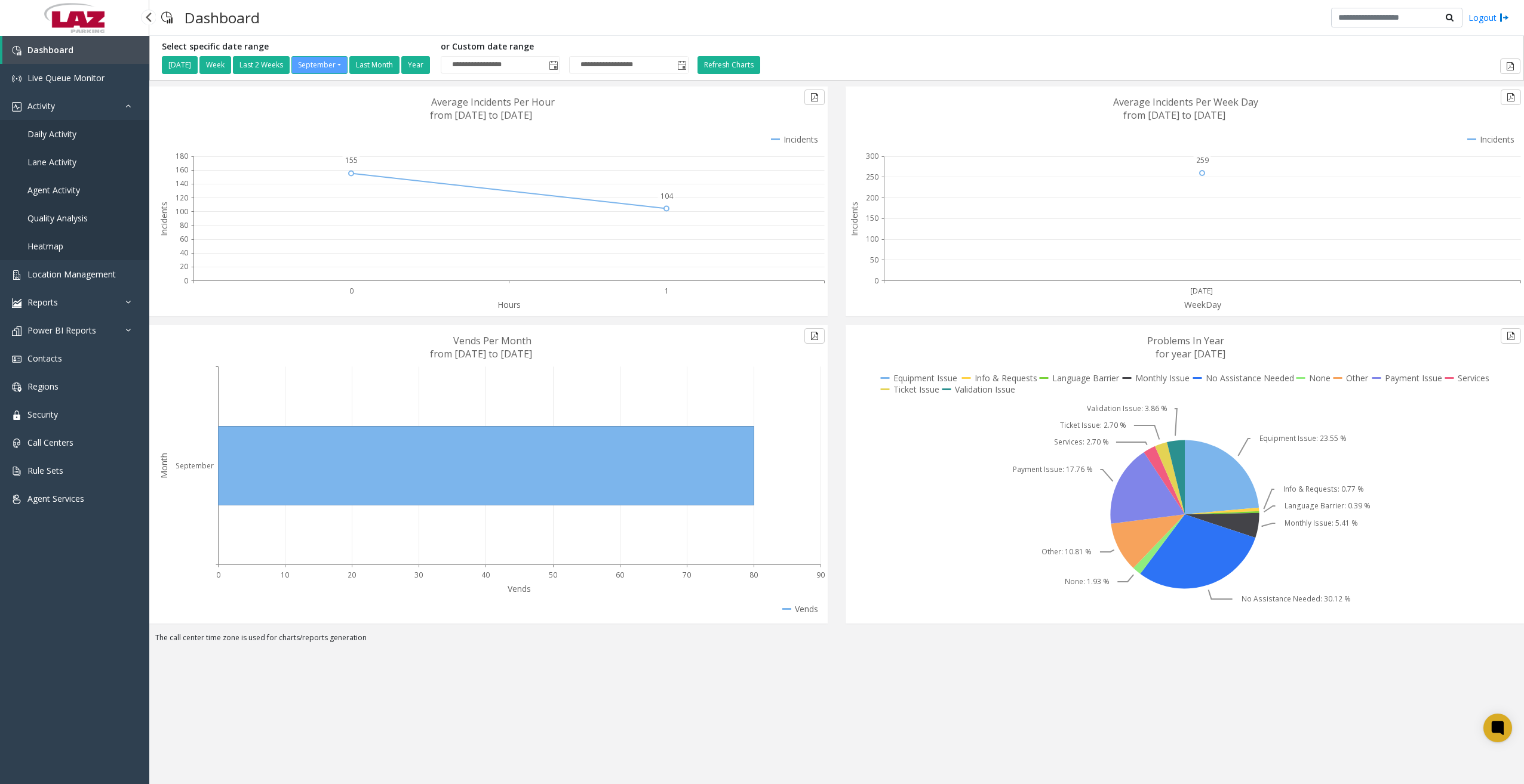
click at [60, 131] on span "Daily Activity" at bounding box center [52, 134] width 49 height 11
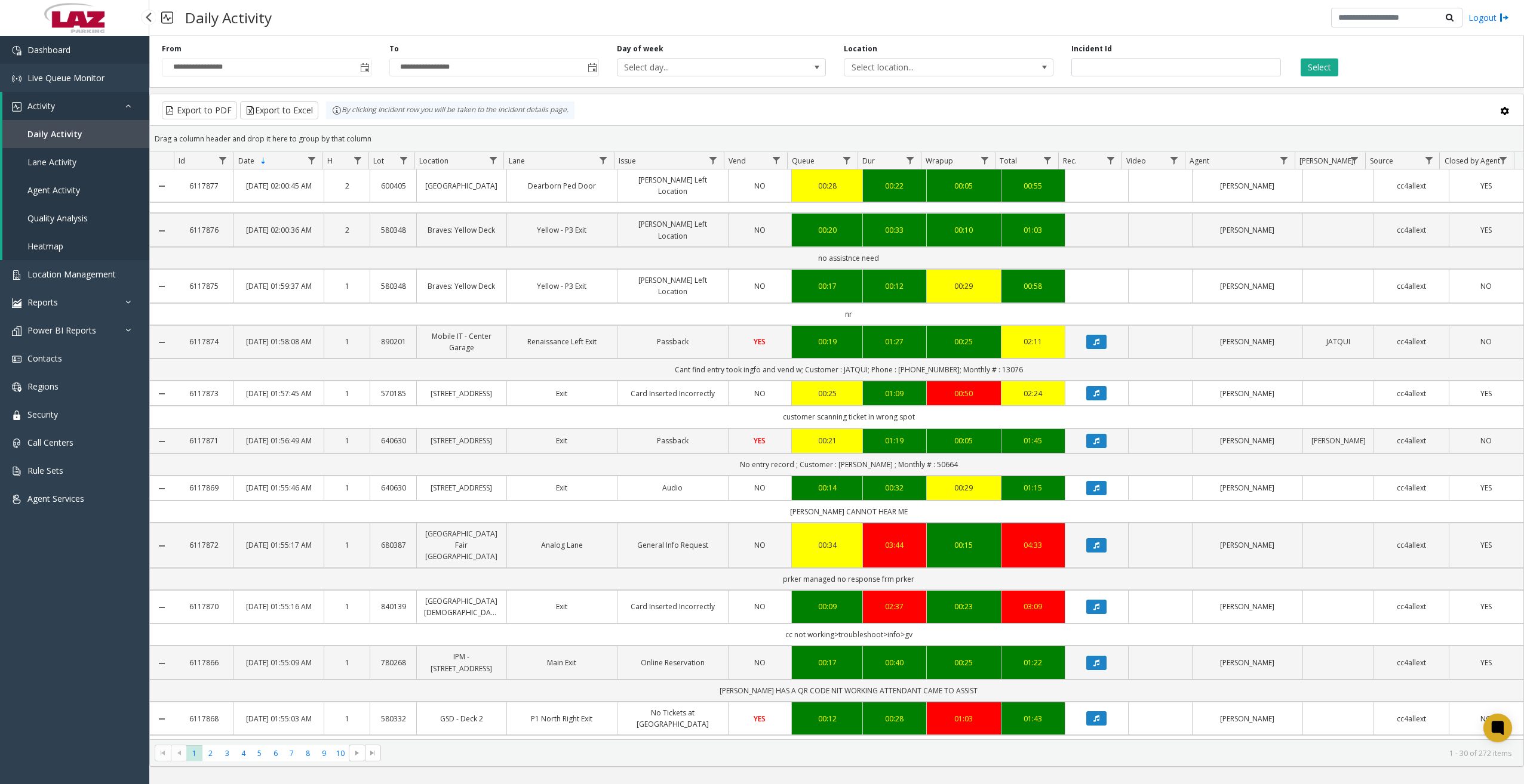
click at [93, 52] on link "Dashboard" at bounding box center [75, 50] width 150 height 28
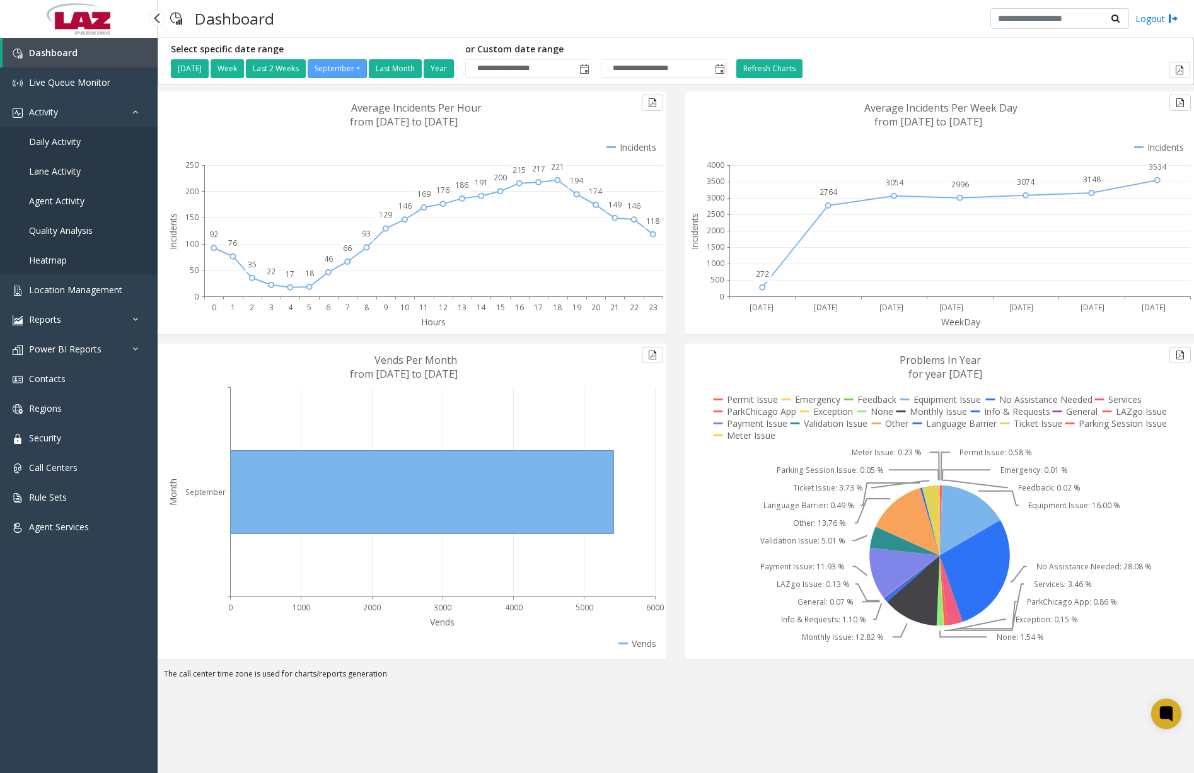
click at [74, 141] on span "Daily Activity" at bounding box center [55, 142] width 52 height 12
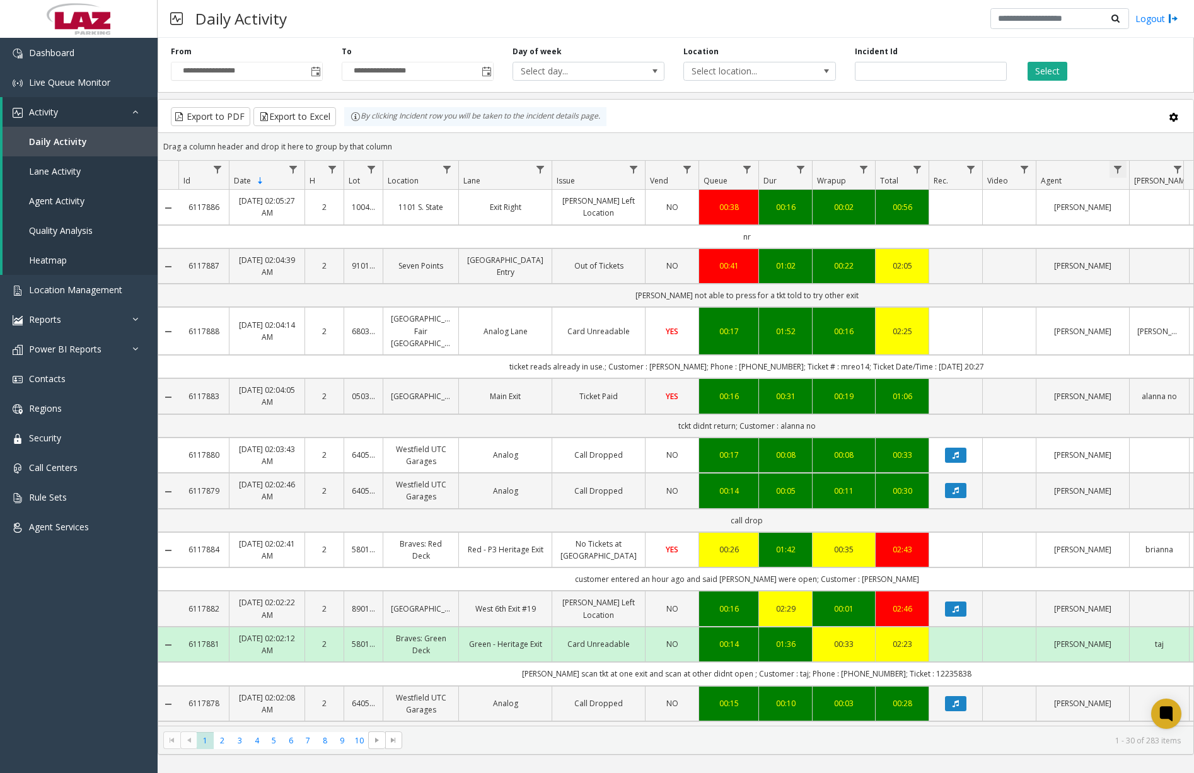
click at [1118, 166] on span "Data table" at bounding box center [1118, 170] width 10 height 10
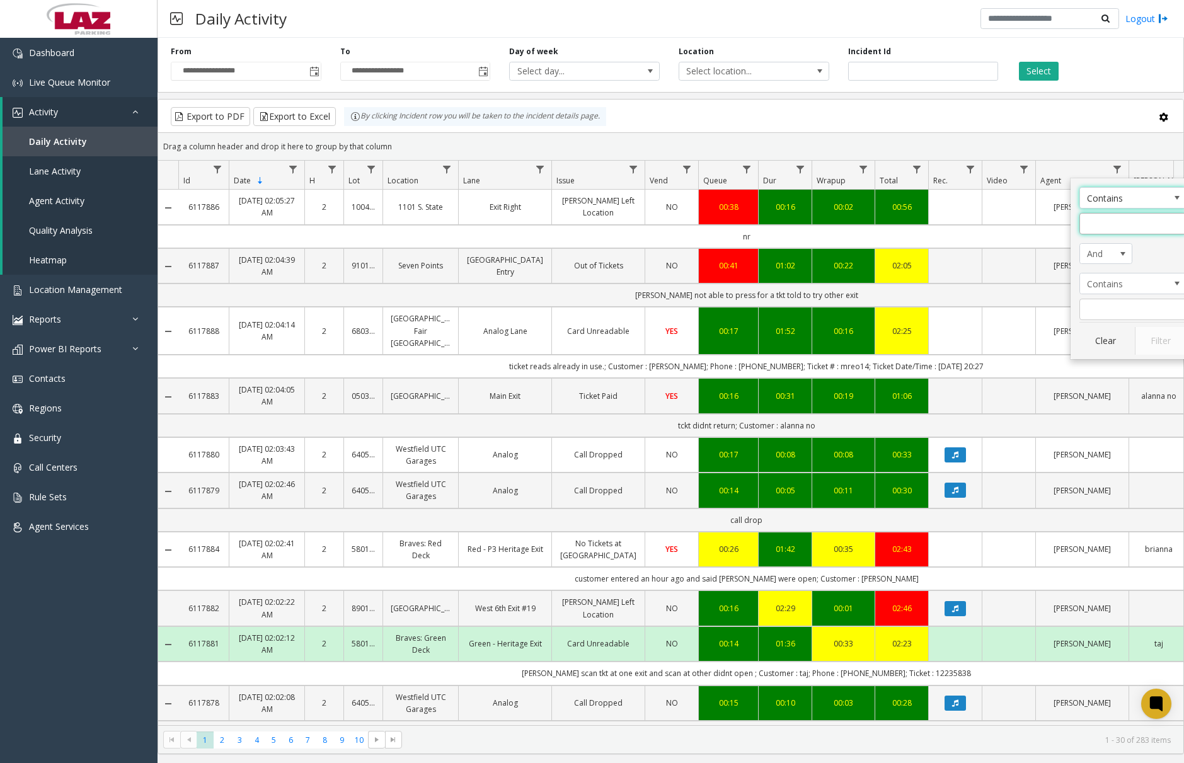
click at [1130, 226] on input "Agent Filter" at bounding box center [1133, 223] width 107 height 21
type input "******"
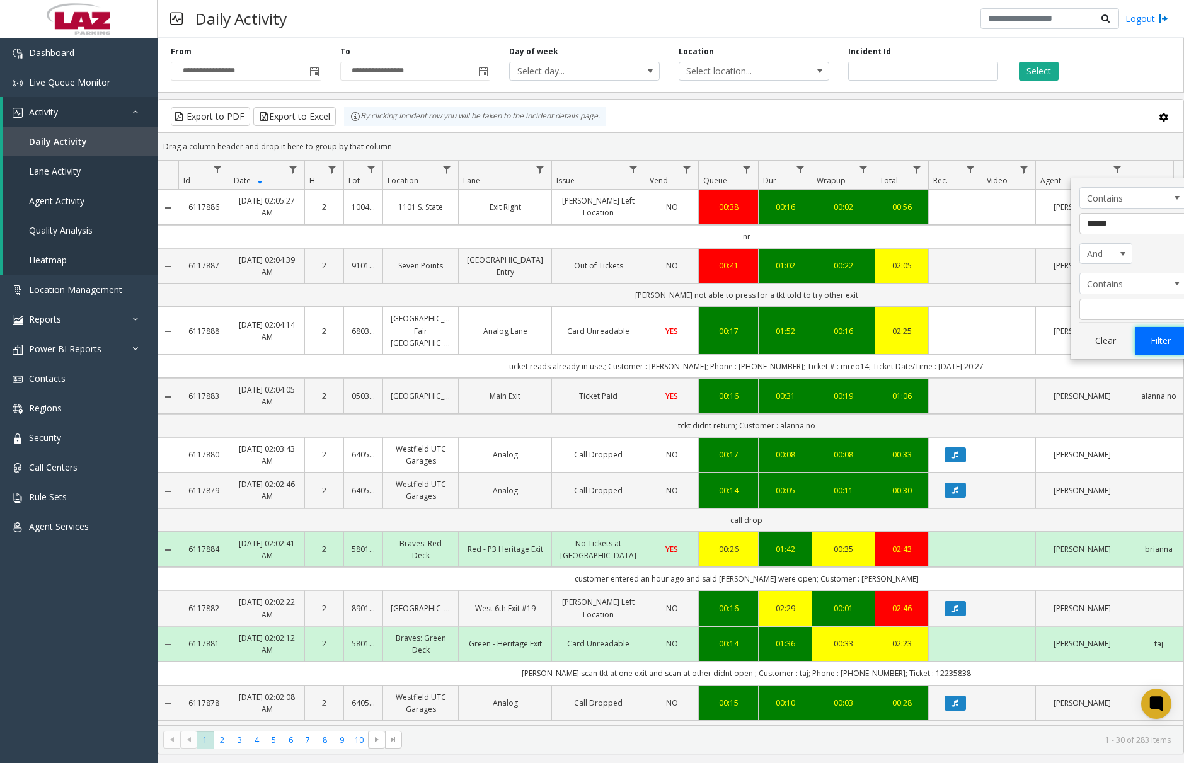
click at [1148, 337] on button "Filter" at bounding box center [1161, 341] width 52 height 28
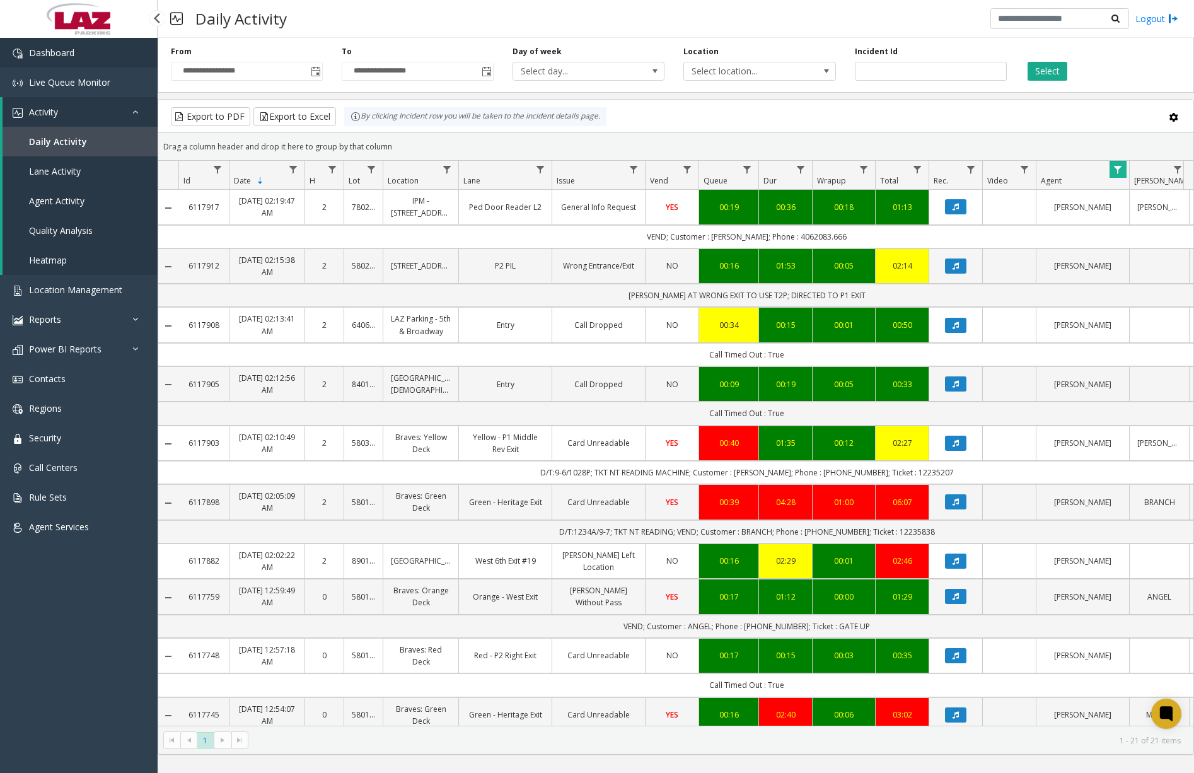
click at [79, 50] on link "Dashboard" at bounding box center [79, 53] width 158 height 30
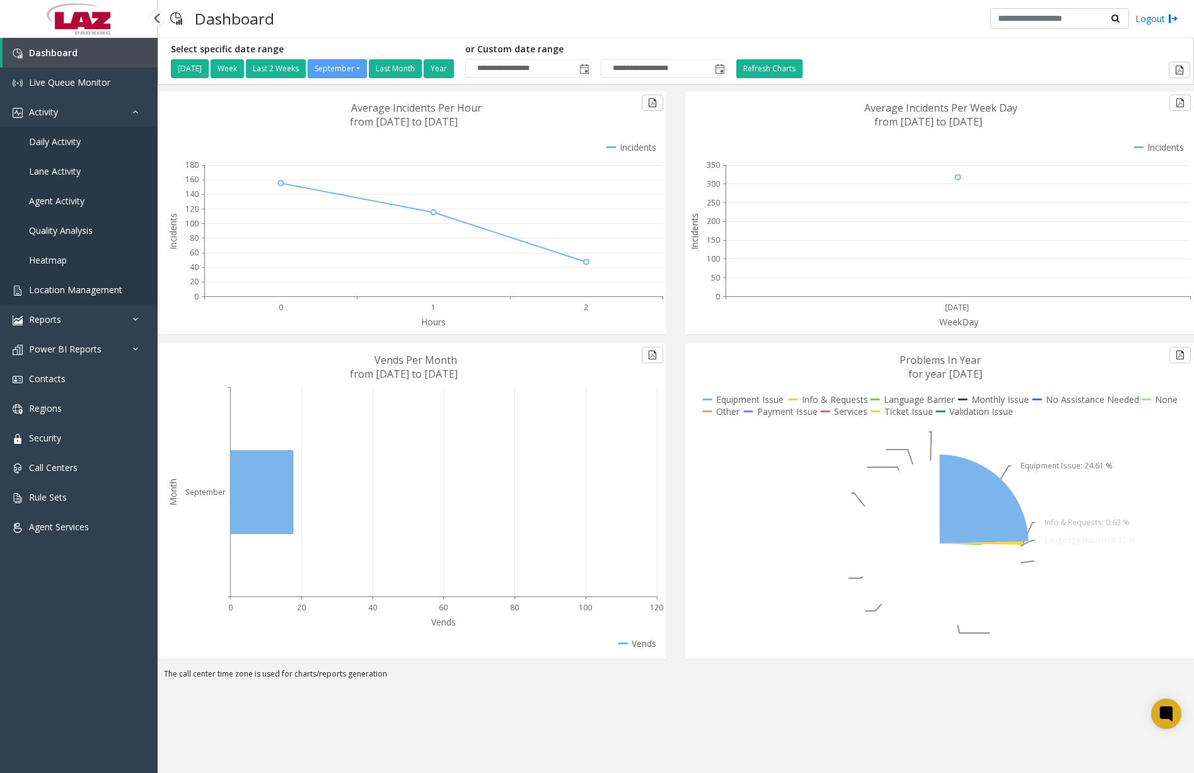
click at [90, 289] on span "Location Management" at bounding box center [75, 290] width 93 height 12
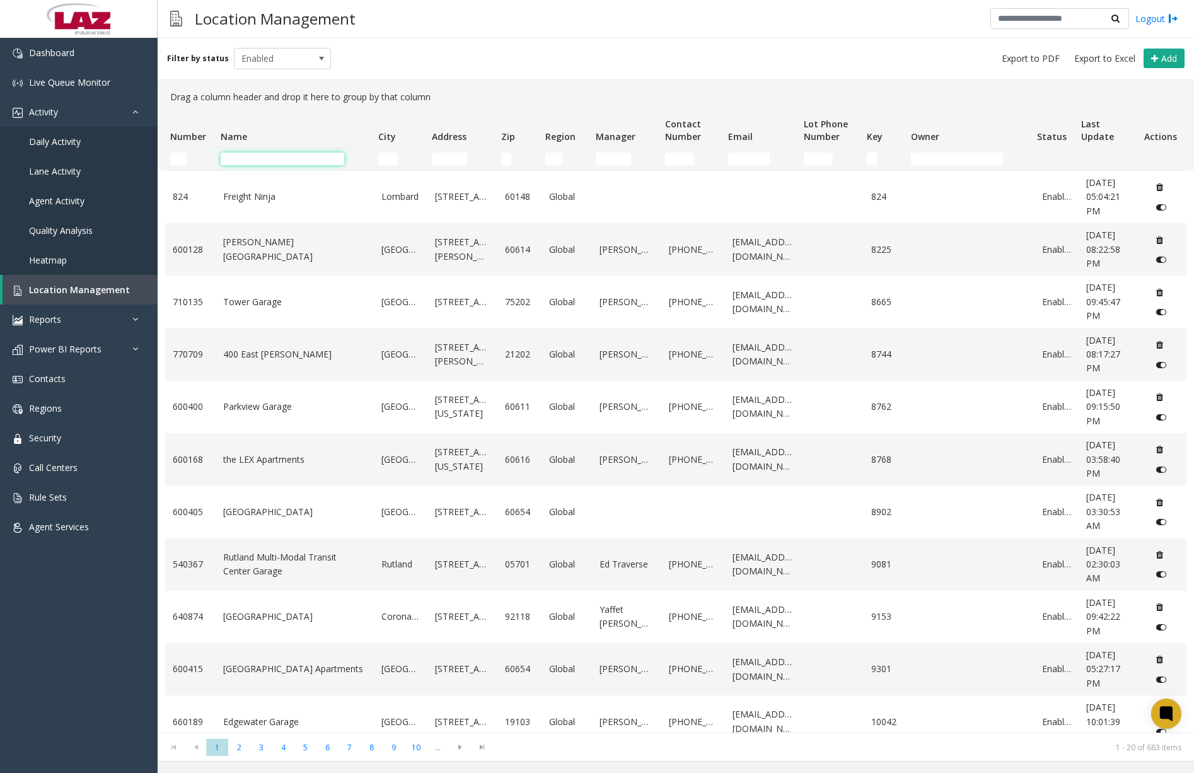
click at [306, 160] on input "Name Filter" at bounding box center [283, 159] width 124 height 13
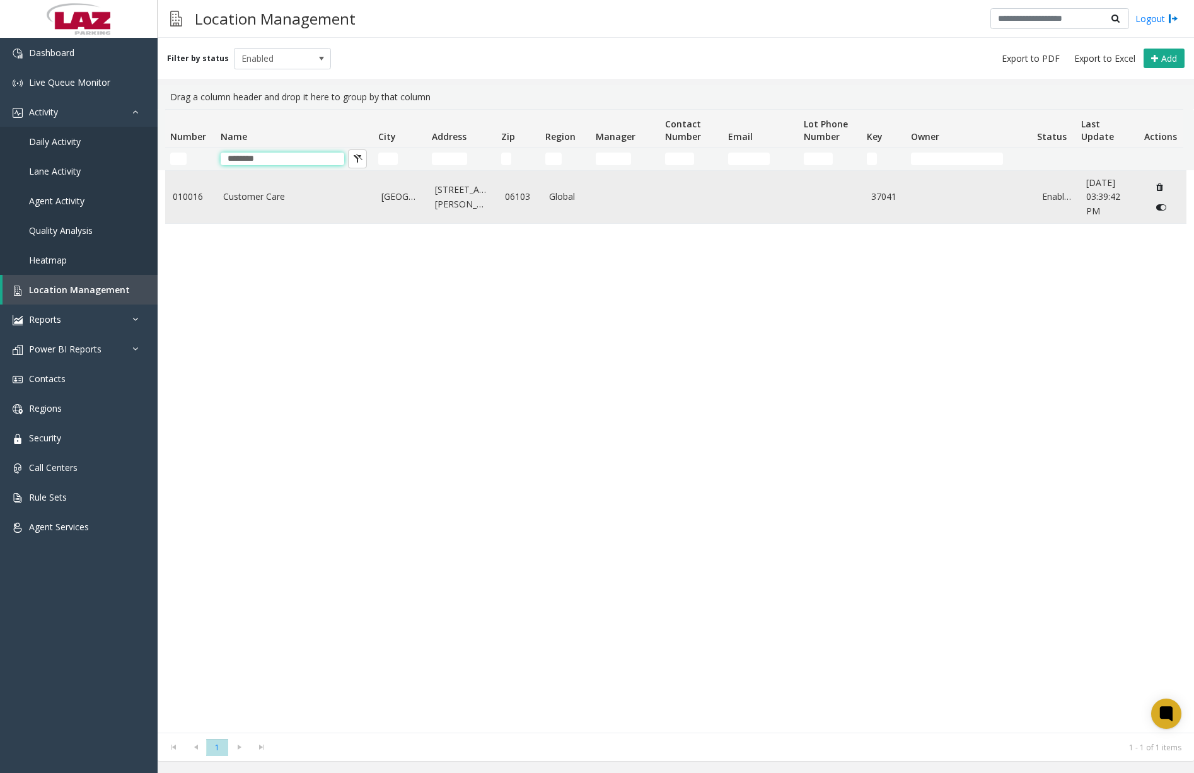
type input "********"
click at [277, 205] on td "Customer Care" at bounding box center [295, 197] width 158 height 52
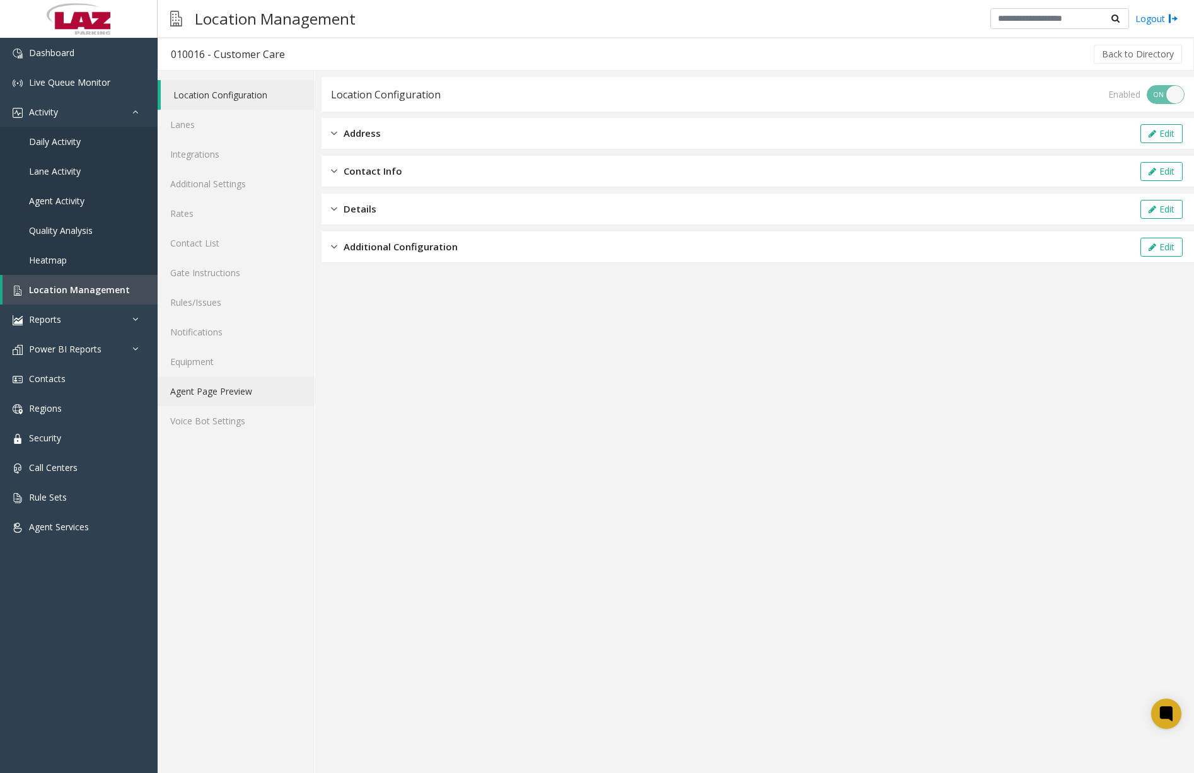
click at [242, 392] on link "Agent Page Preview" at bounding box center [236, 391] width 157 height 30
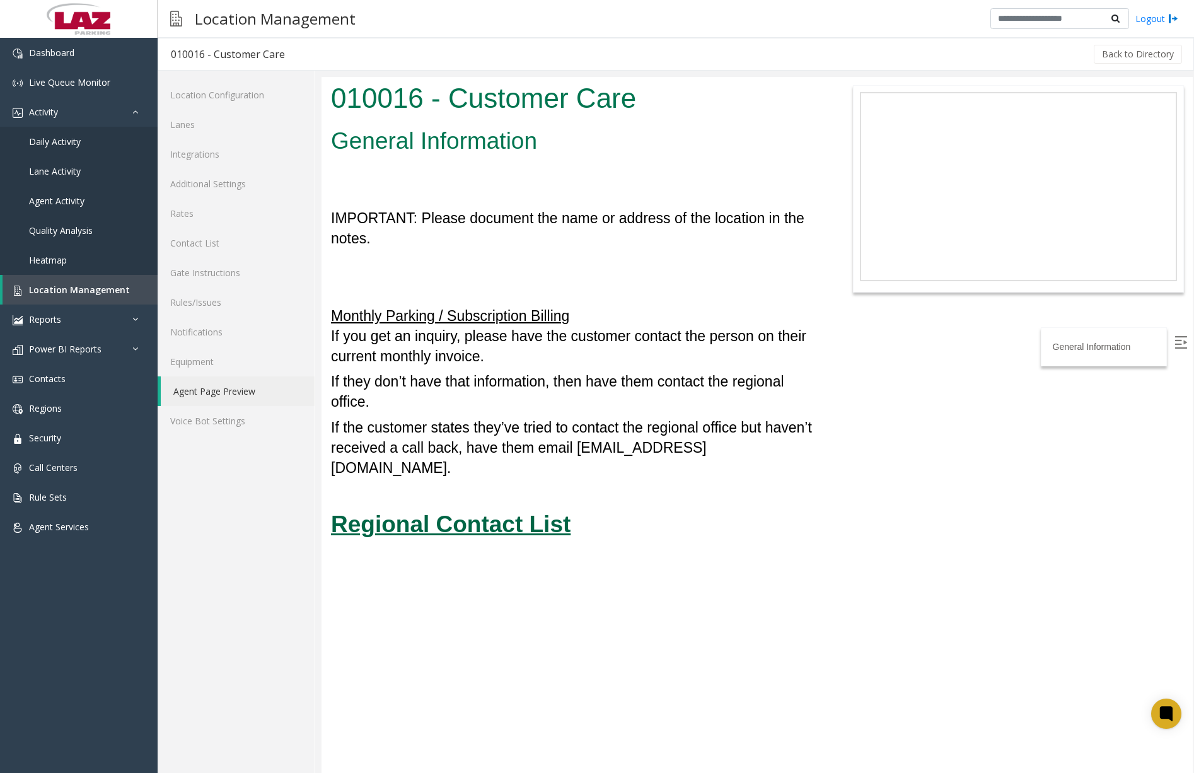
click at [427, 511] on u "Regional Contact List" at bounding box center [451, 524] width 240 height 26
click at [91, 50] on link "Dashboard" at bounding box center [79, 53] width 158 height 30
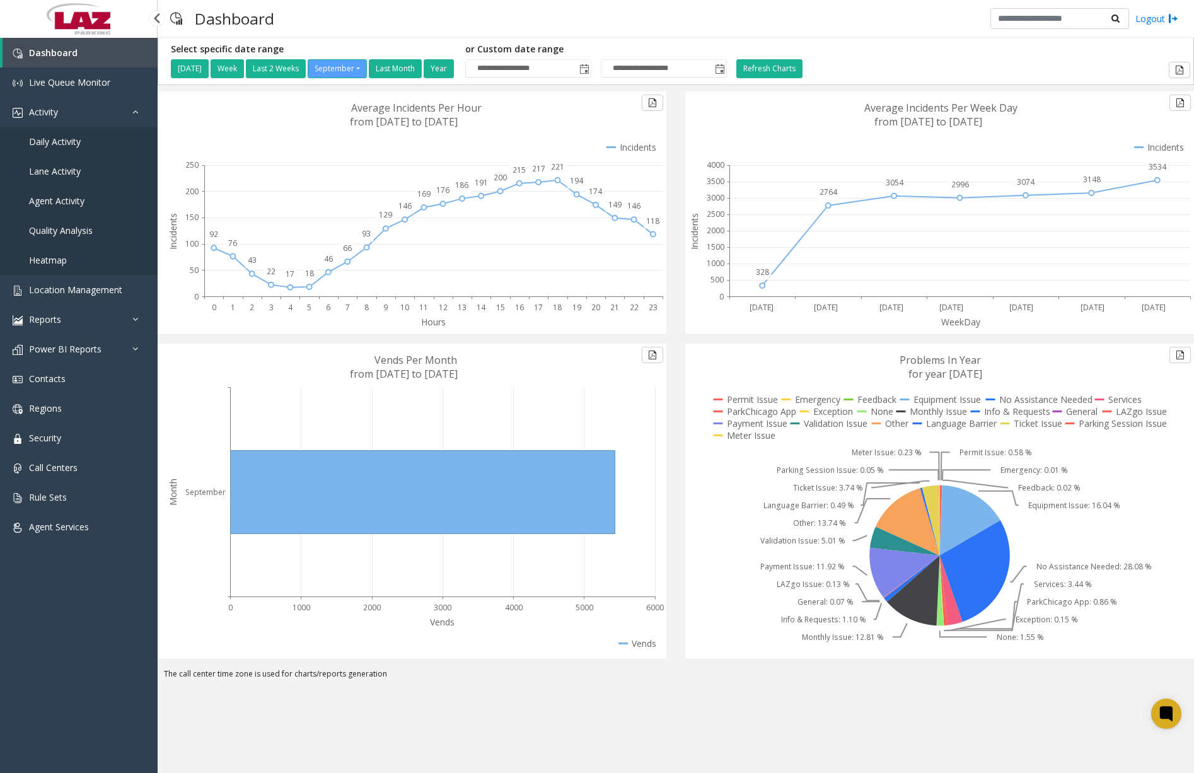
click at [66, 139] on span "Daily Activity" at bounding box center [55, 142] width 52 height 12
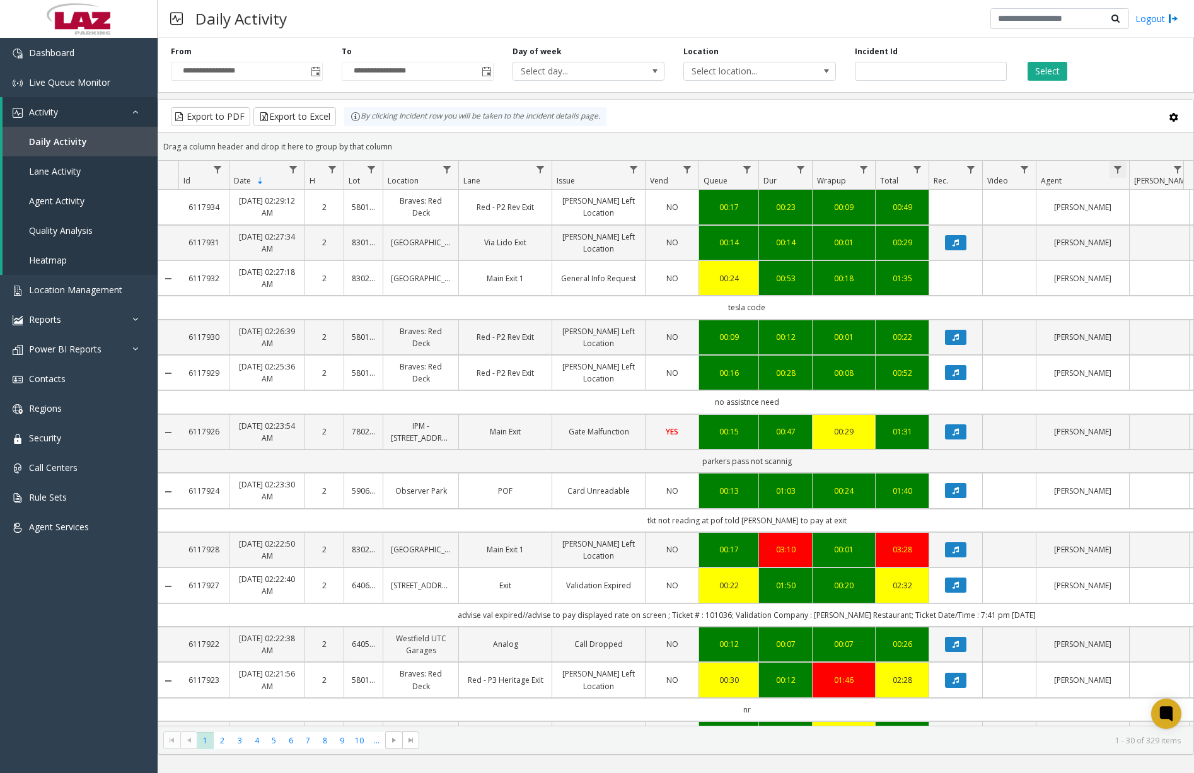
click at [1122, 170] on span "Data table" at bounding box center [1118, 170] width 10 height 10
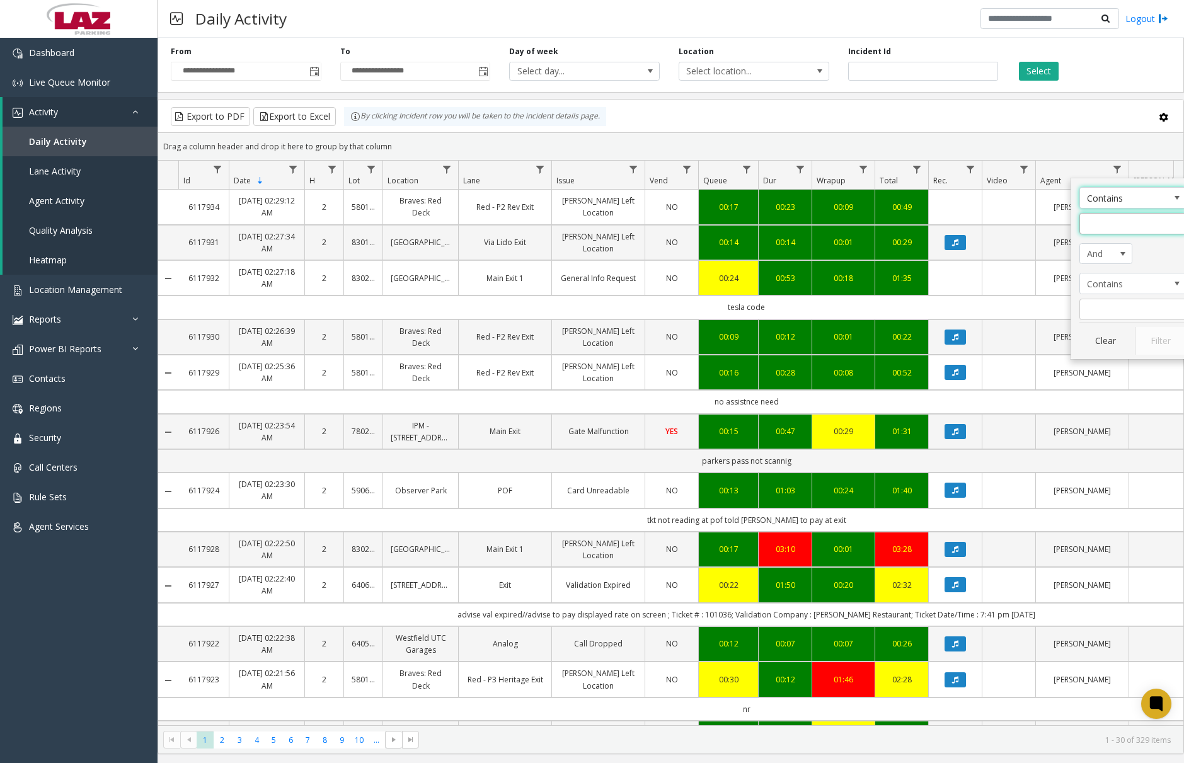
click at [1116, 227] on input "Agent Filter" at bounding box center [1133, 223] width 107 height 21
type input "*********"
click at [1156, 343] on button "Filter" at bounding box center [1161, 341] width 52 height 28
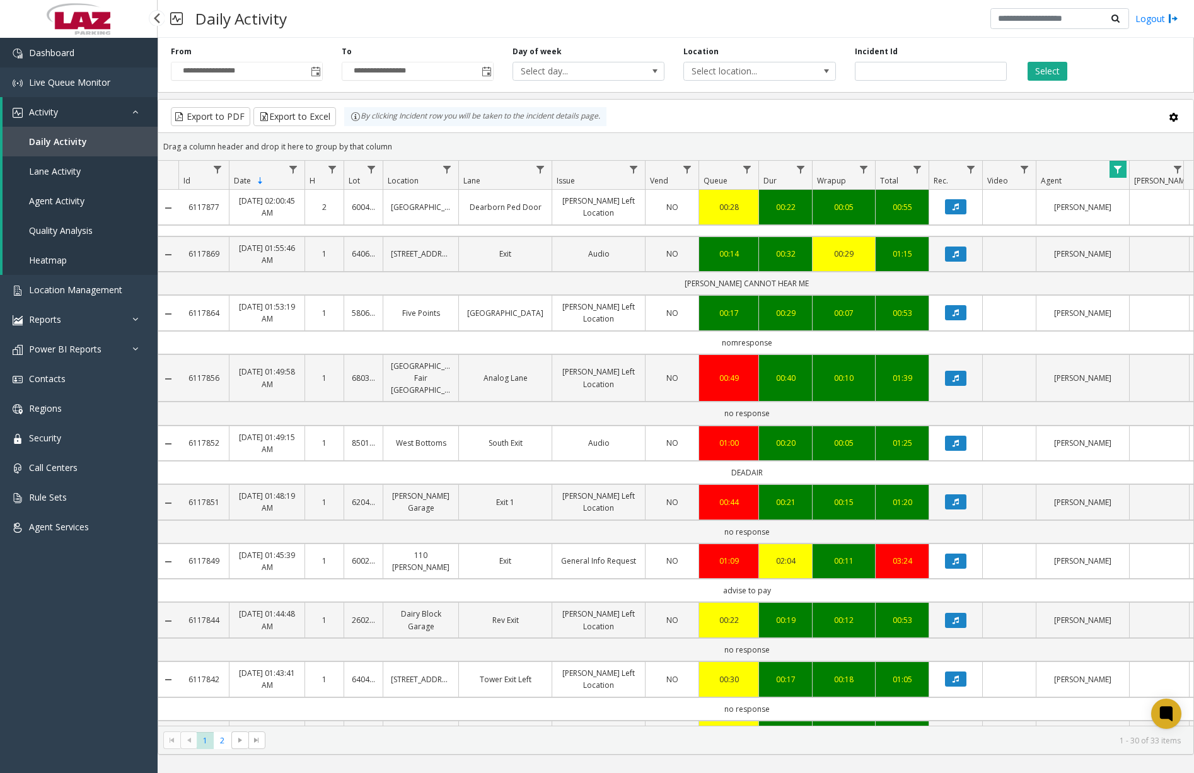
click at [77, 55] on link "Dashboard" at bounding box center [79, 53] width 158 height 30
